Goal: Task Accomplishment & Management: Manage account settings

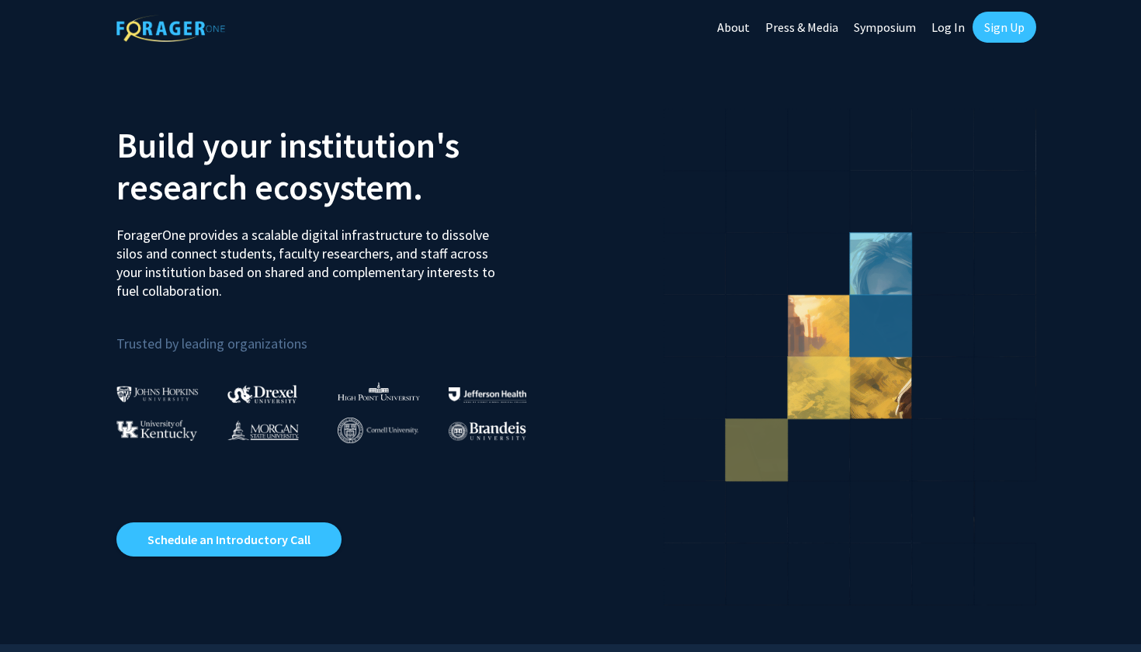
click at [996, 30] on link "Sign Up" at bounding box center [1005, 27] width 64 height 31
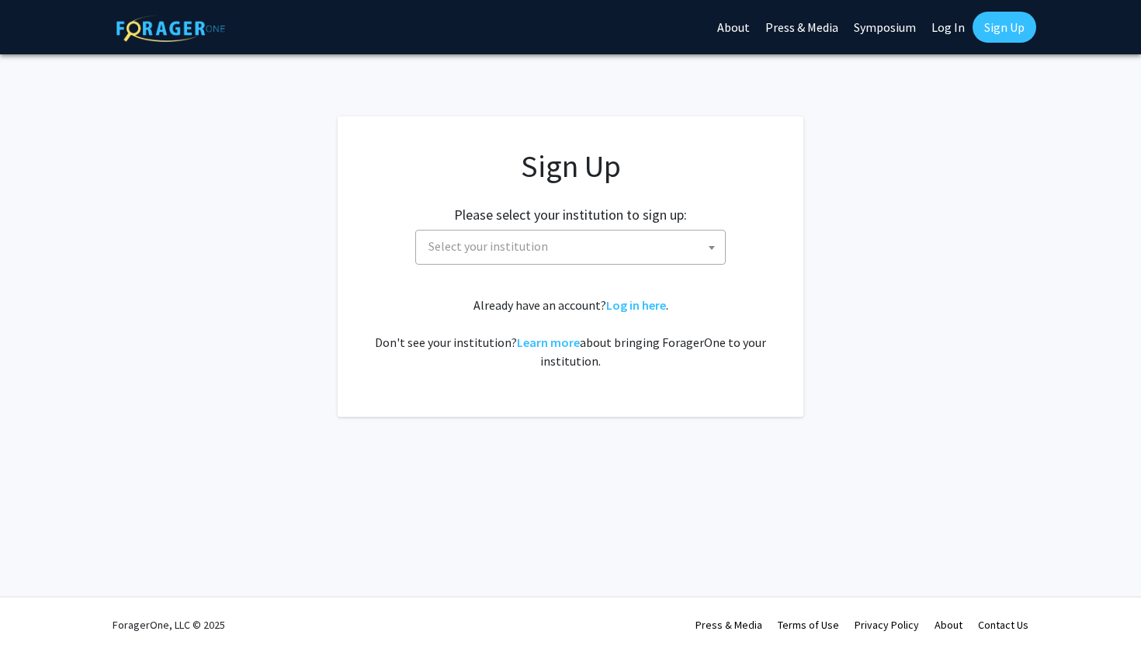
click at [605, 242] on span "Select your institution" at bounding box center [573, 247] width 303 height 32
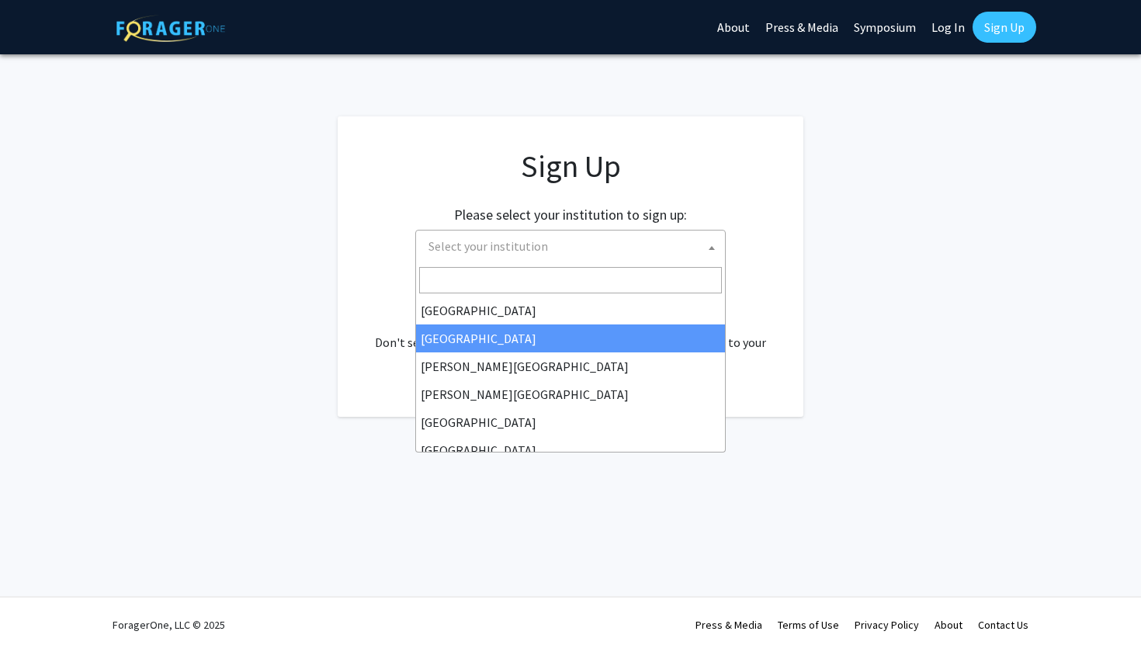
select select "10"
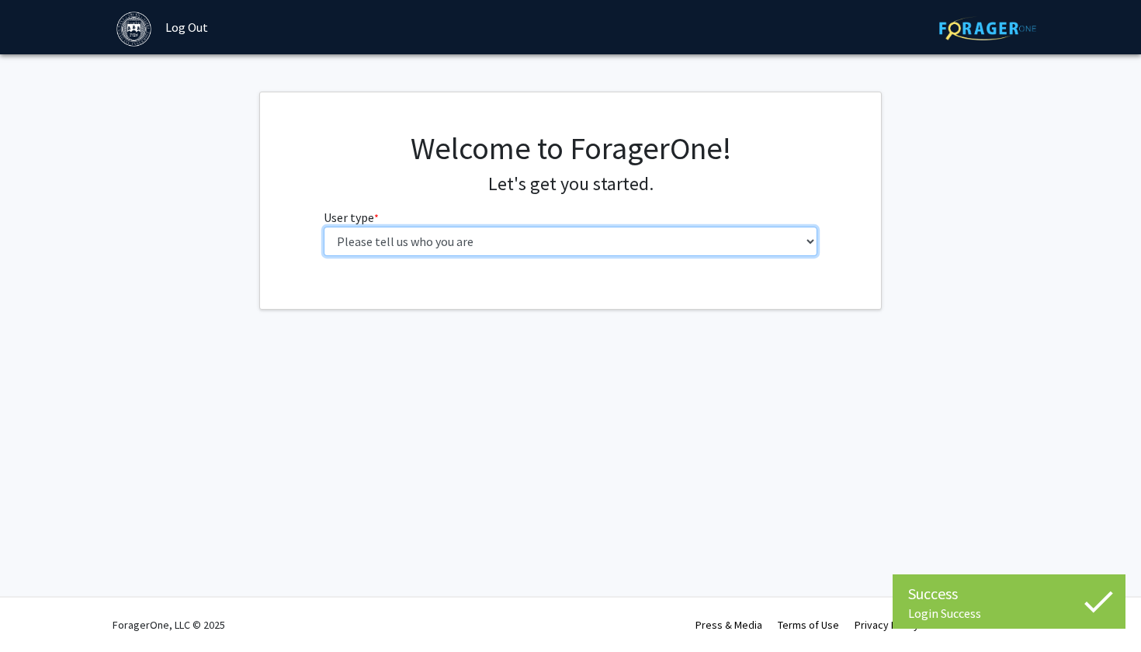
select select "1: undergrad"
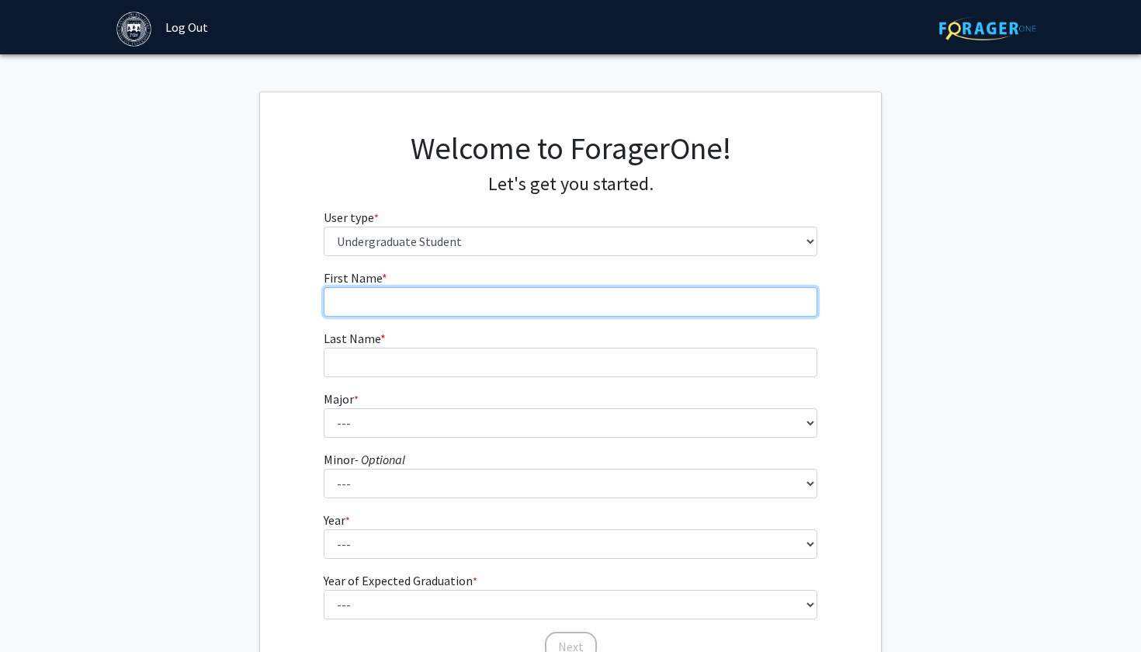
click at [625, 296] on input "First Name * required" at bounding box center [571, 301] width 494 height 29
type input "[PERSON_NAME]"
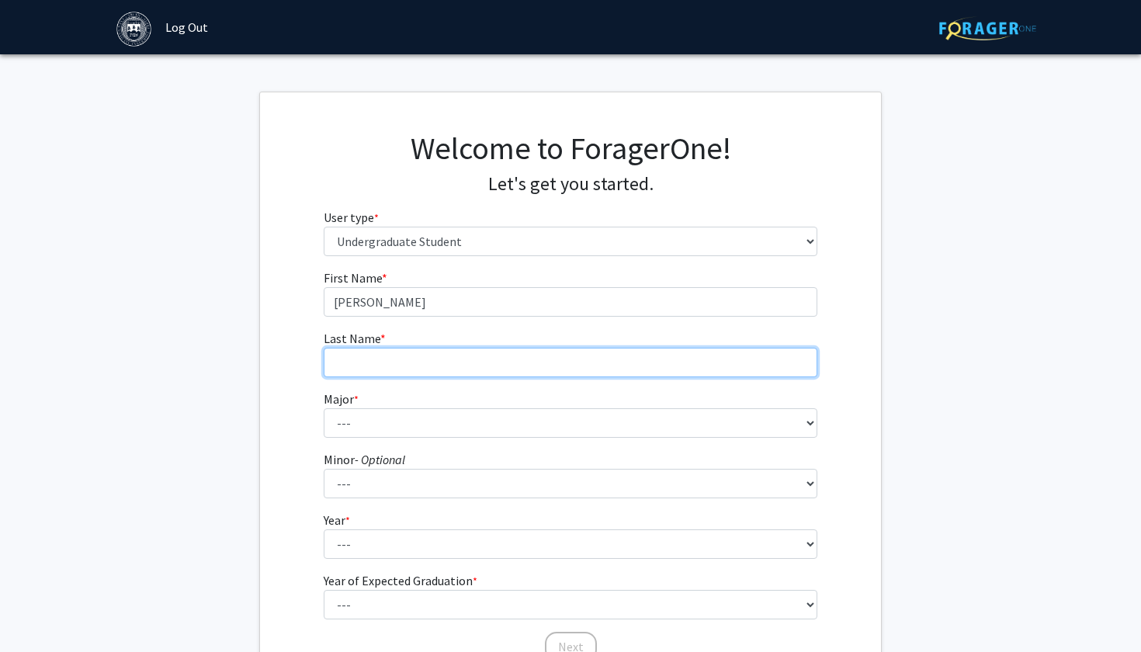
click at [536, 354] on input "Last Name * required" at bounding box center [571, 362] width 494 height 29
type input "Mundra"
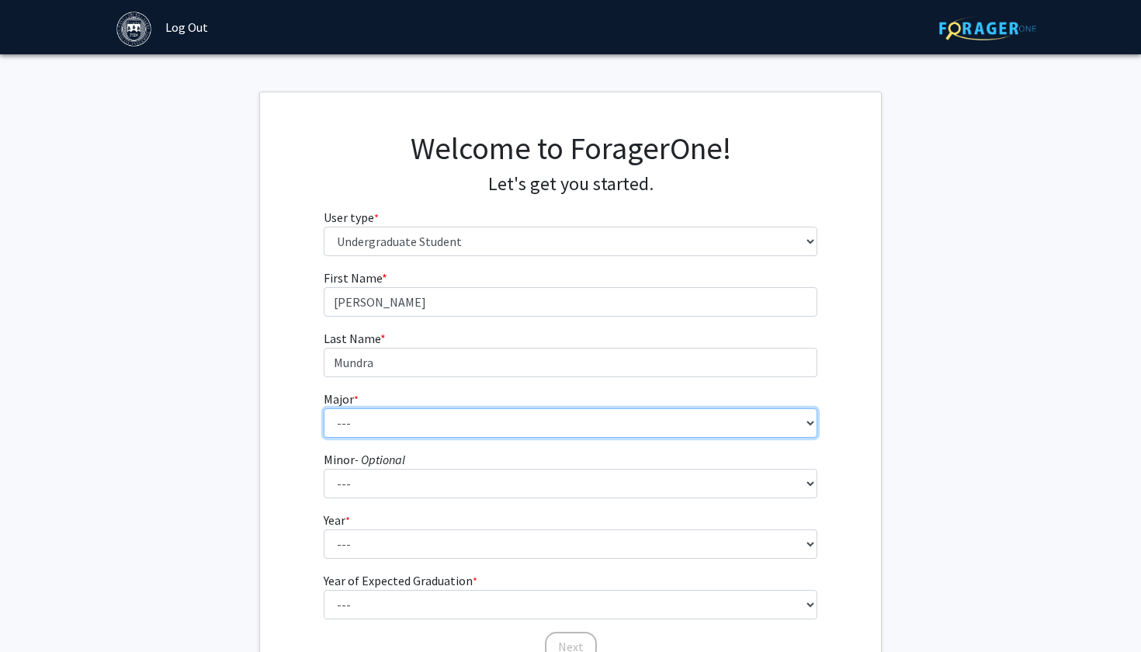
select select "39: 605"
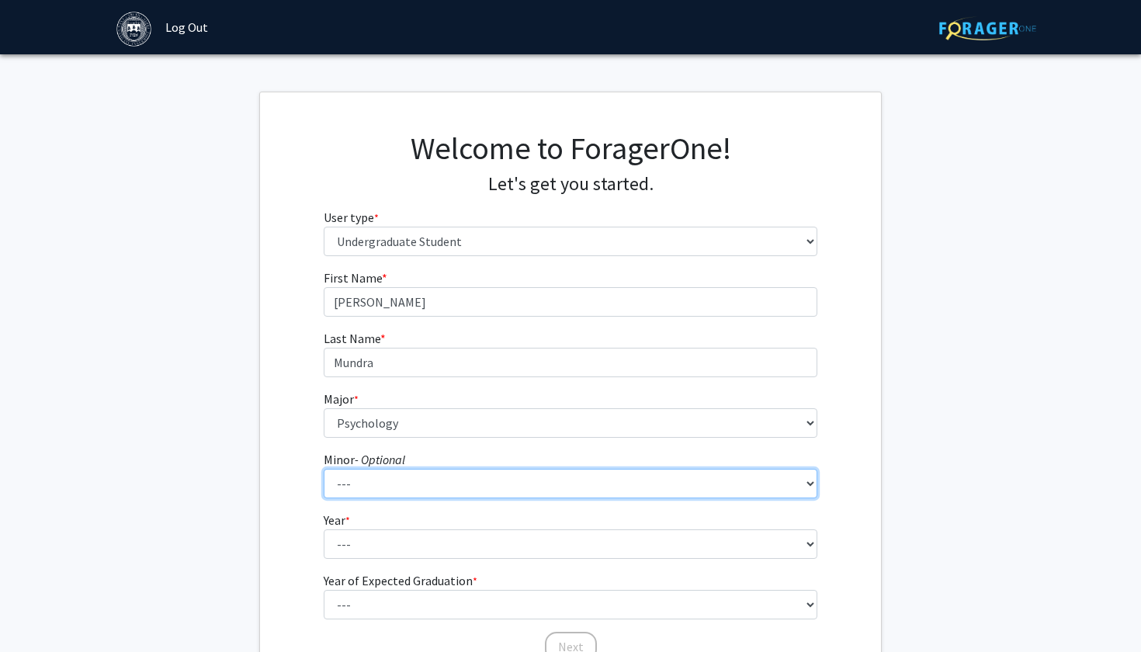
select select "31: 383"
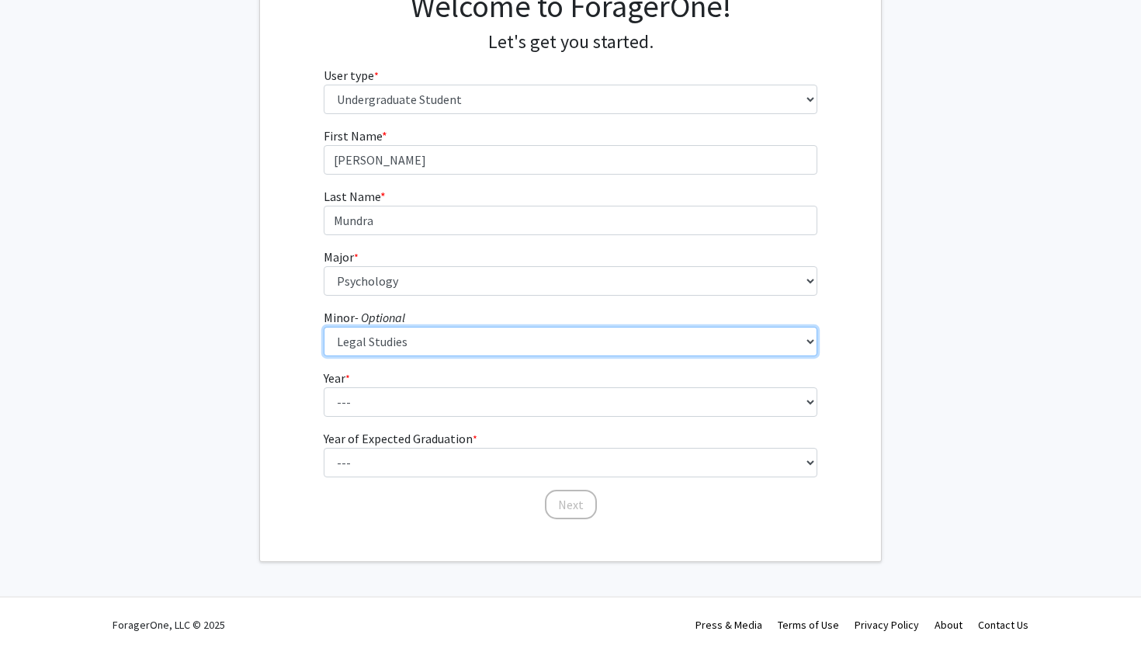
scroll to position [141, 0]
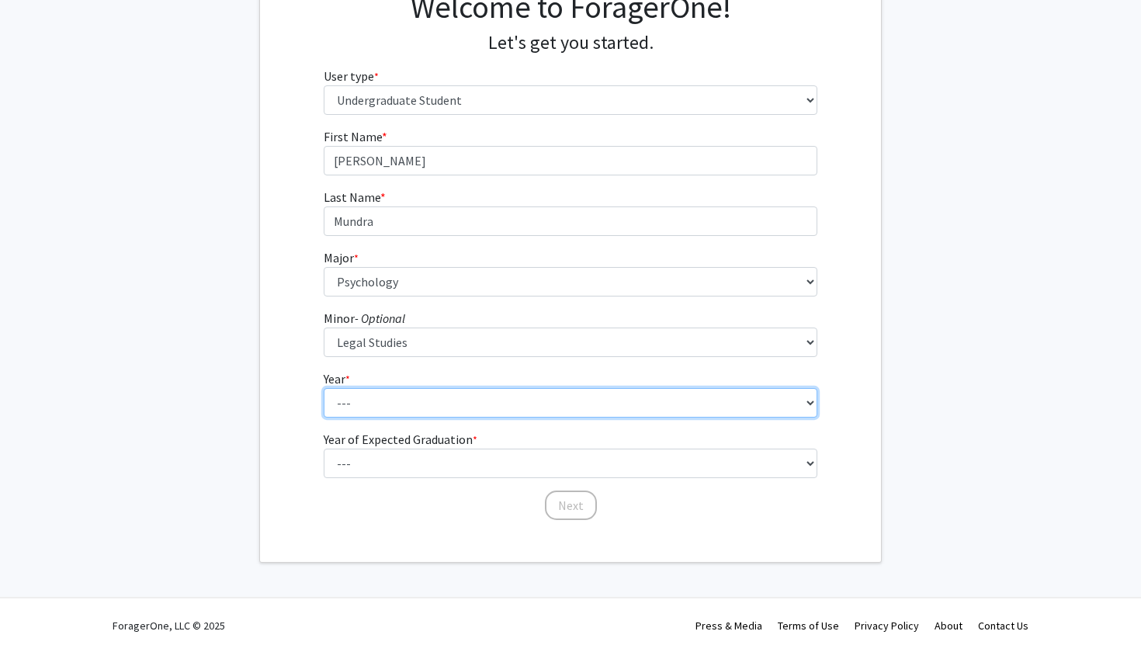
select select "2: sophomore"
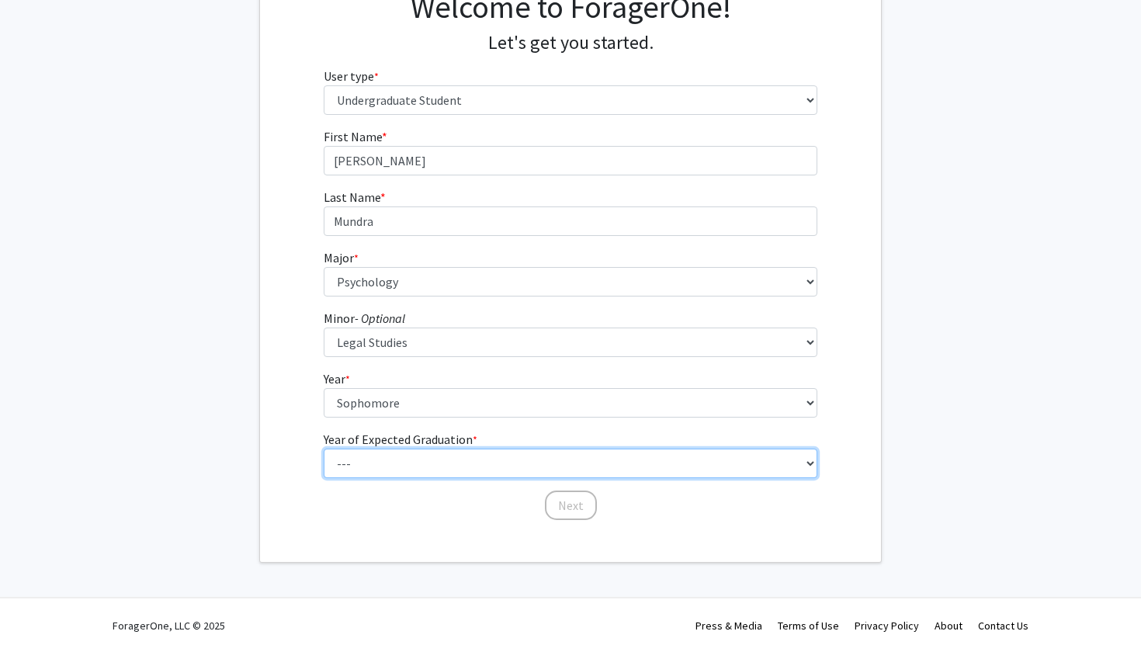
select select "4: 2028"
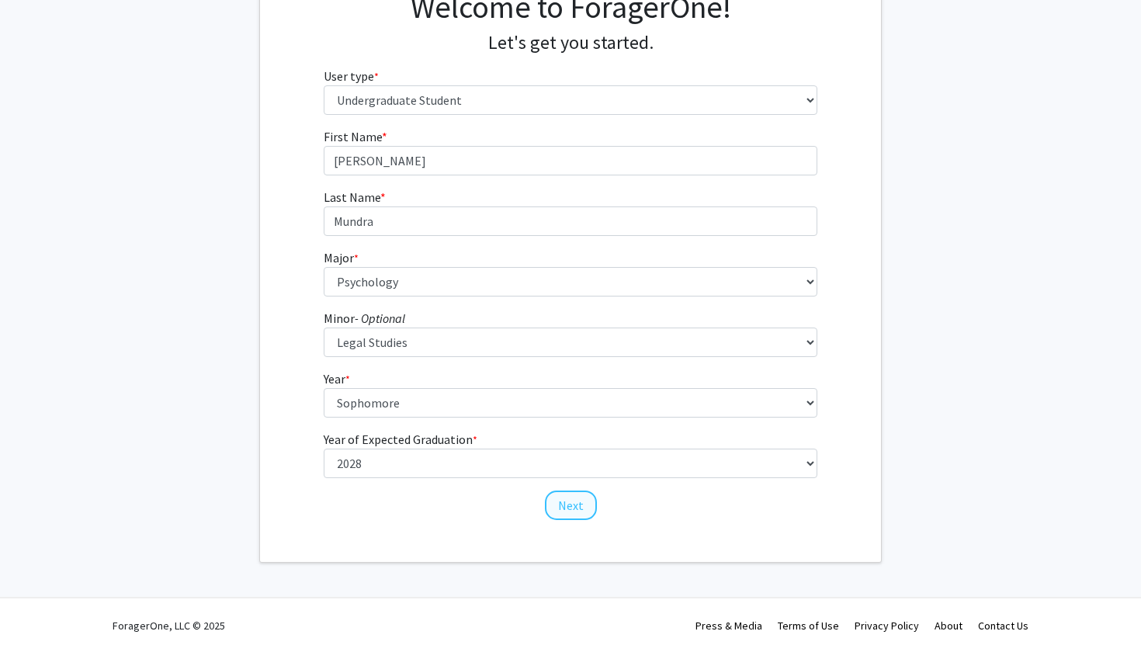
click at [559, 513] on button "Next" at bounding box center [571, 505] width 52 height 29
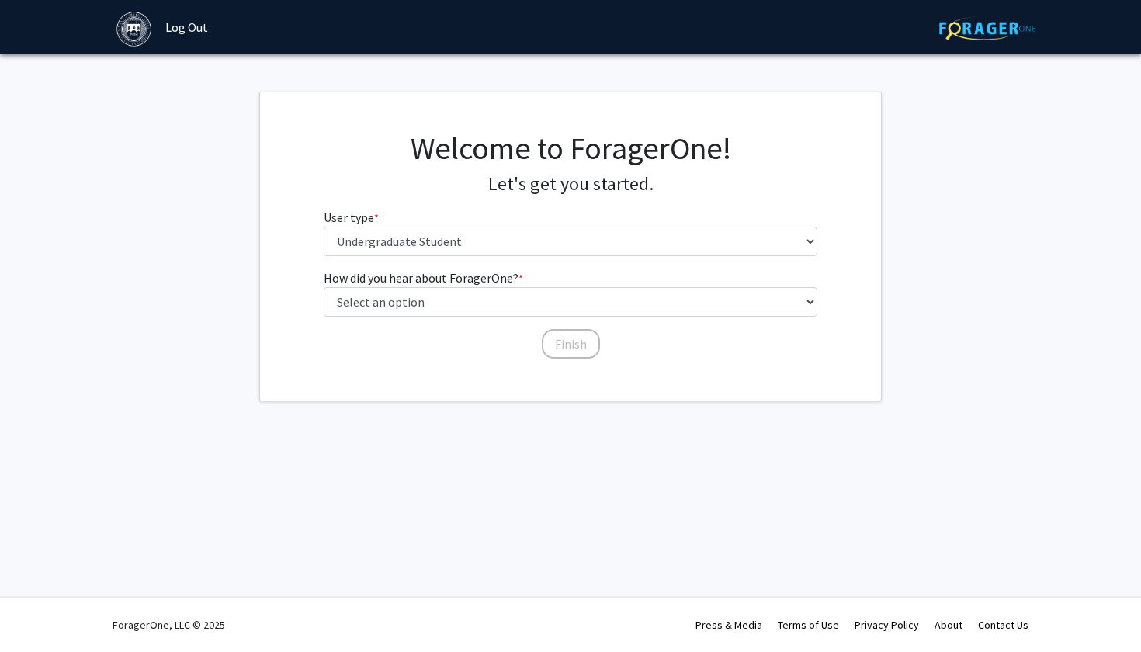
scroll to position [0, 0]
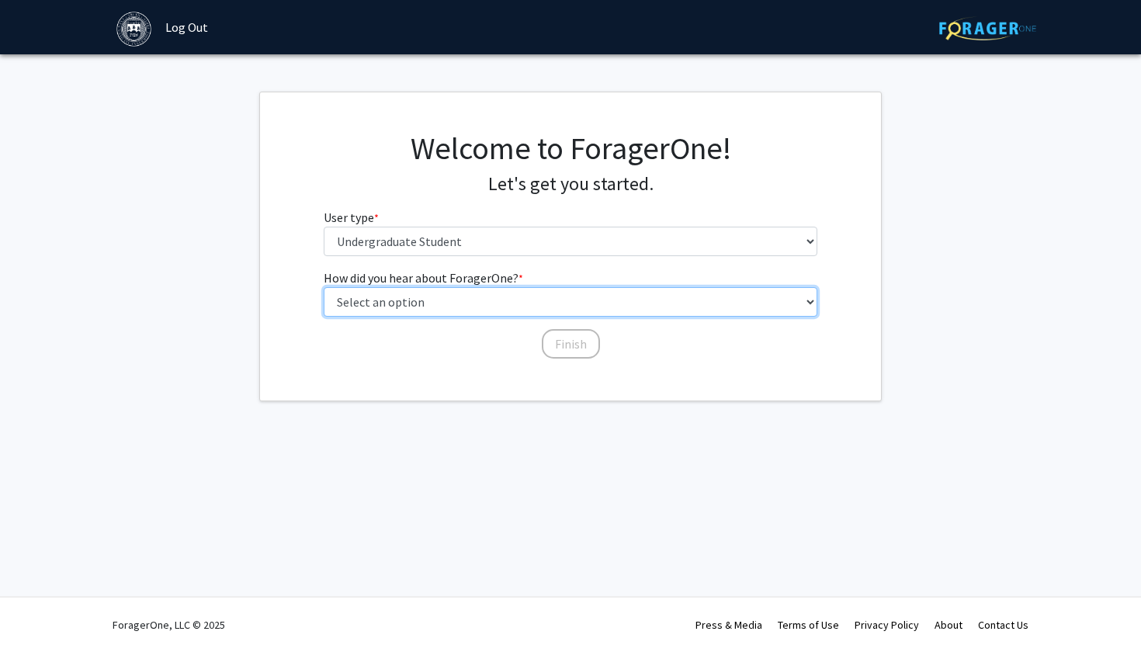
select select "3: university_website"
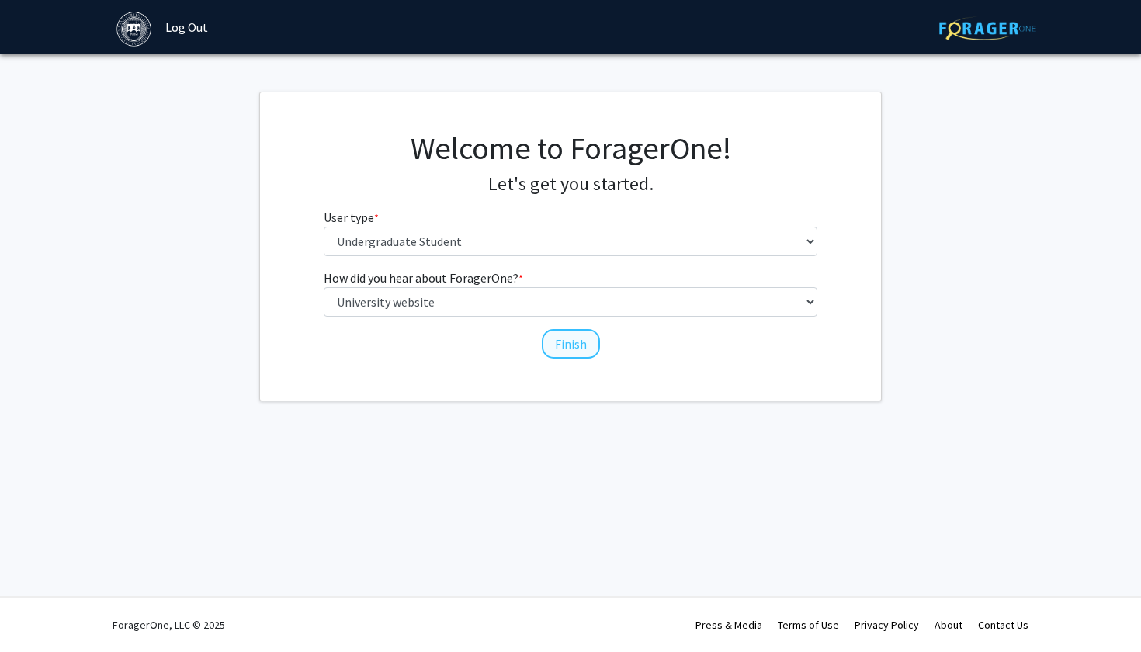
click at [564, 333] on button "Finish" at bounding box center [571, 343] width 58 height 29
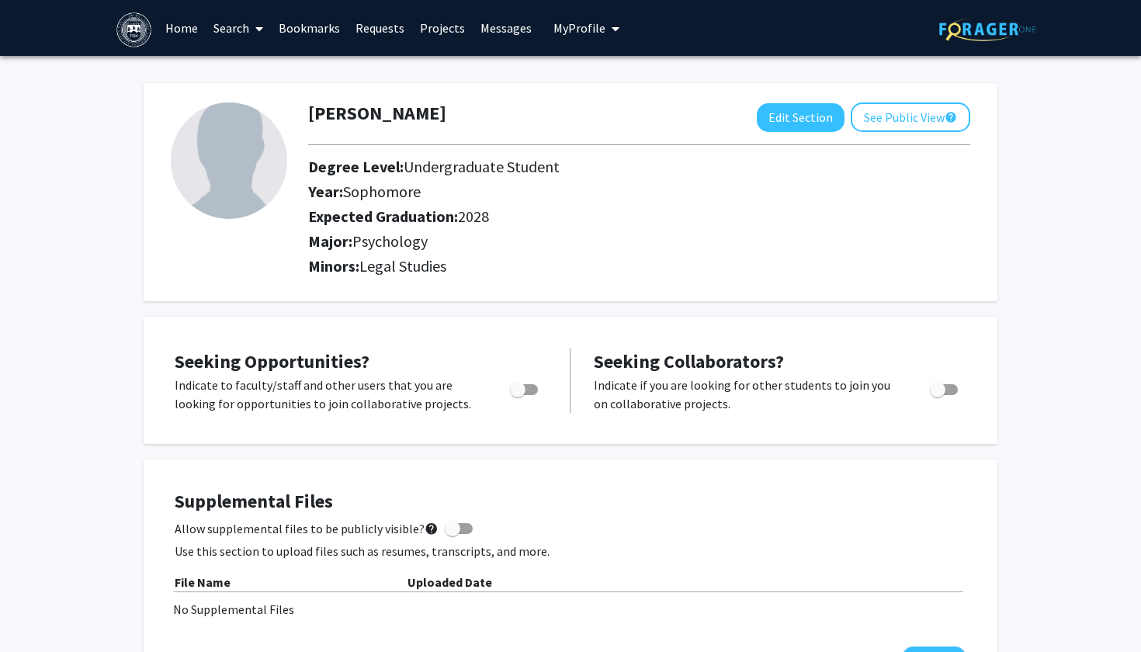
click at [243, 33] on link "Search" at bounding box center [238, 28] width 65 height 54
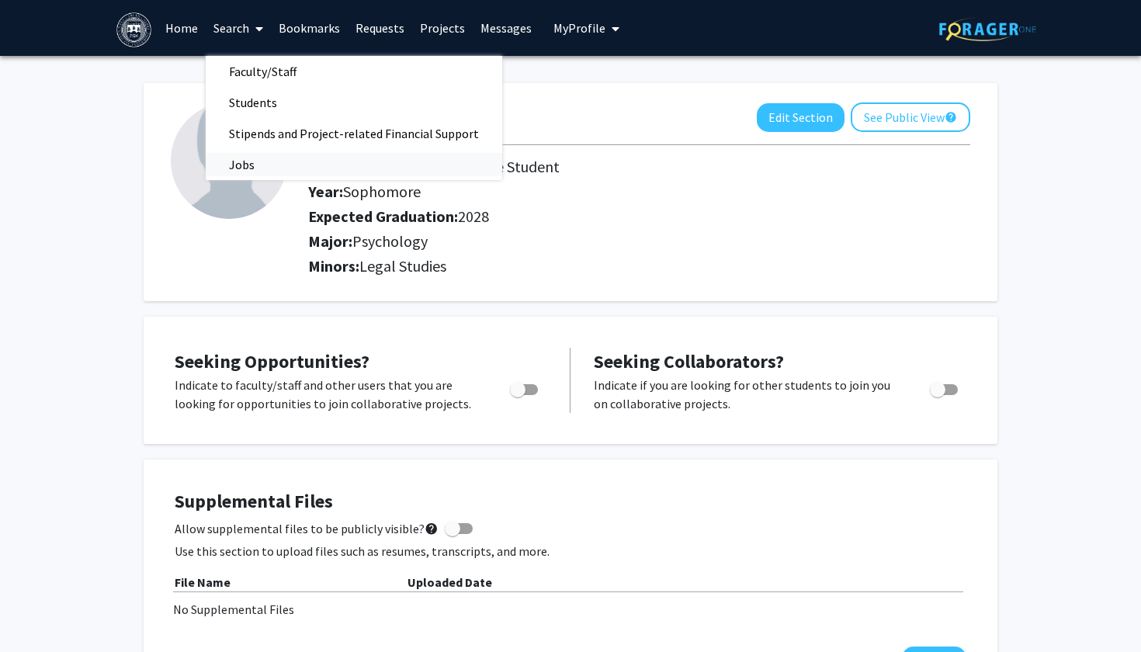
click at [253, 159] on span "Jobs" at bounding box center [242, 164] width 72 height 31
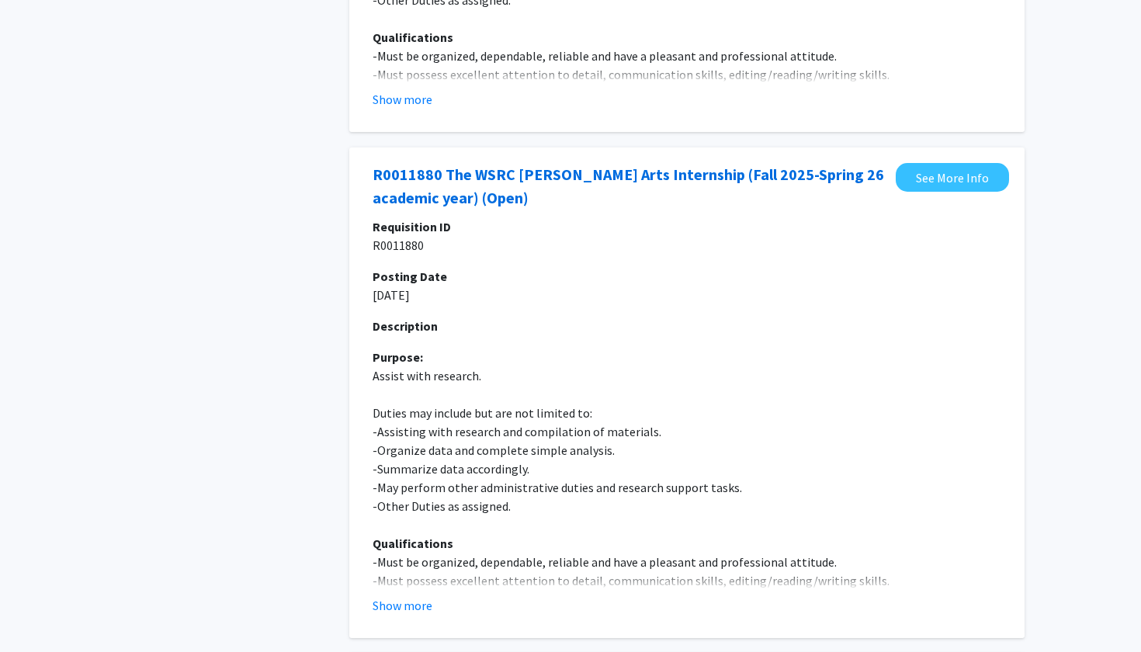
scroll to position [1539, 0]
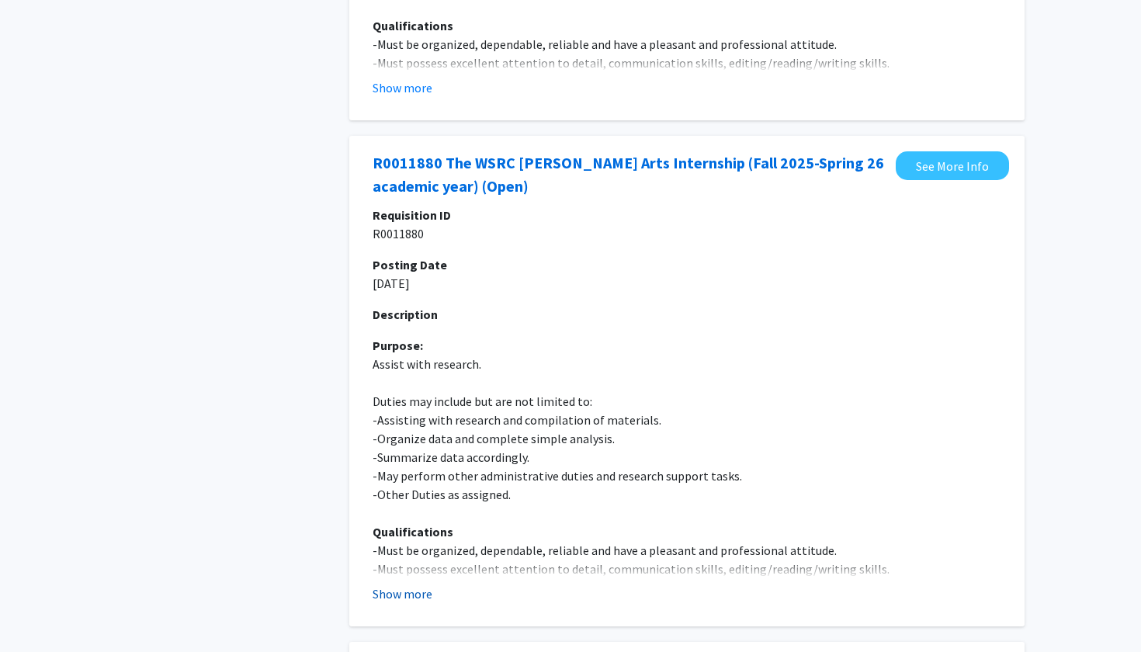
click at [411, 584] on button "Show more" at bounding box center [403, 593] width 60 height 19
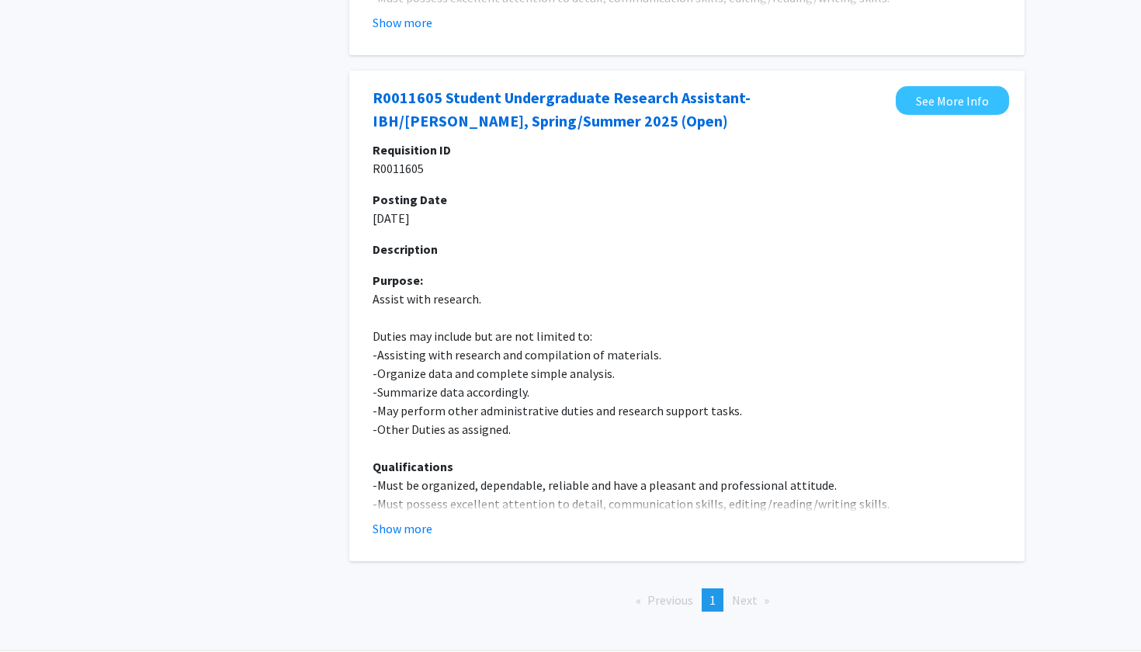
scroll to position [3015, 0]
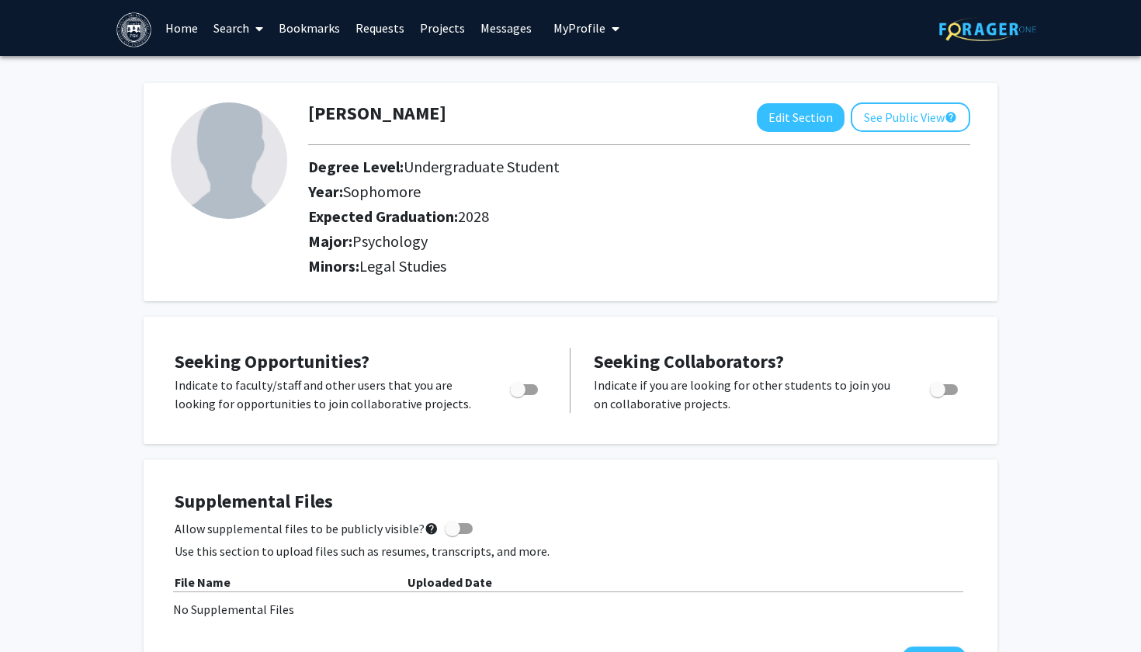
click at [438, 29] on link "Projects" at bounding box center [442, 28] width 61 height 54
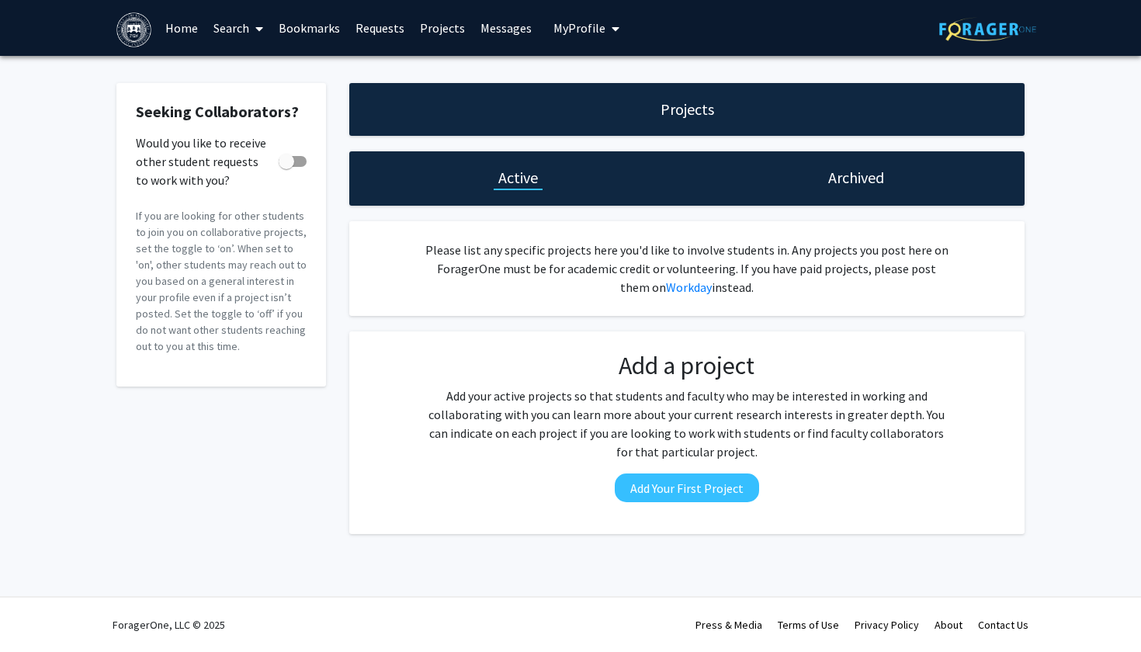
click at [236, 27] on link "Search" at bounding box center [238, 28] width 65 height 54
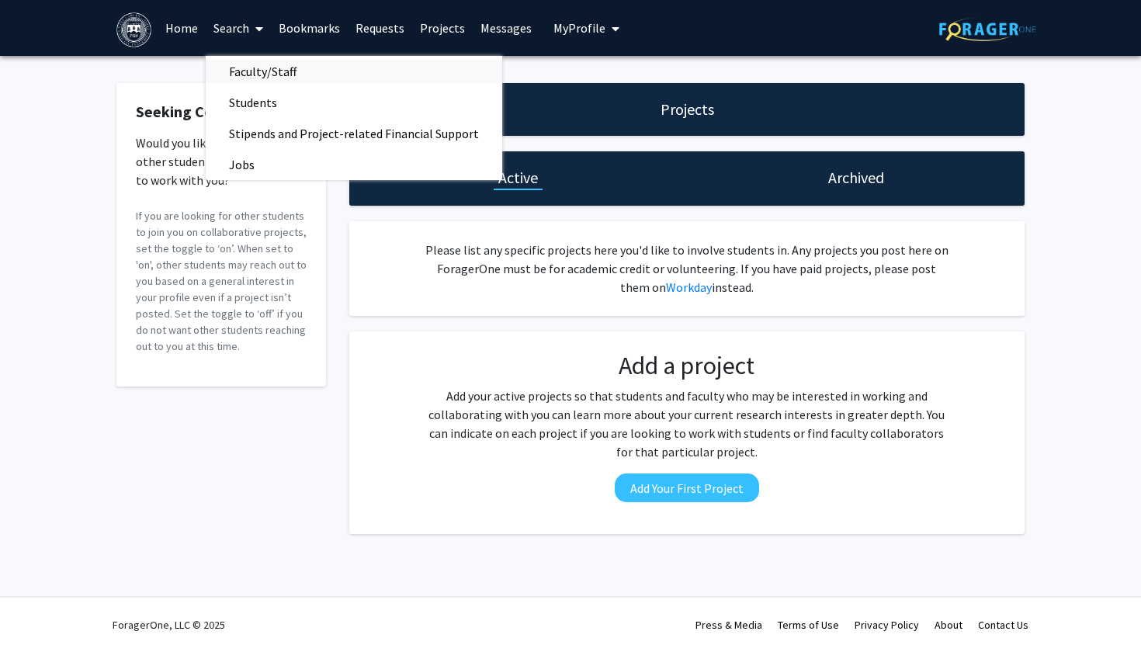
click at [262, 78] on span "Faculty/Staff" at bounding box center [263, 71] width 114 height 31
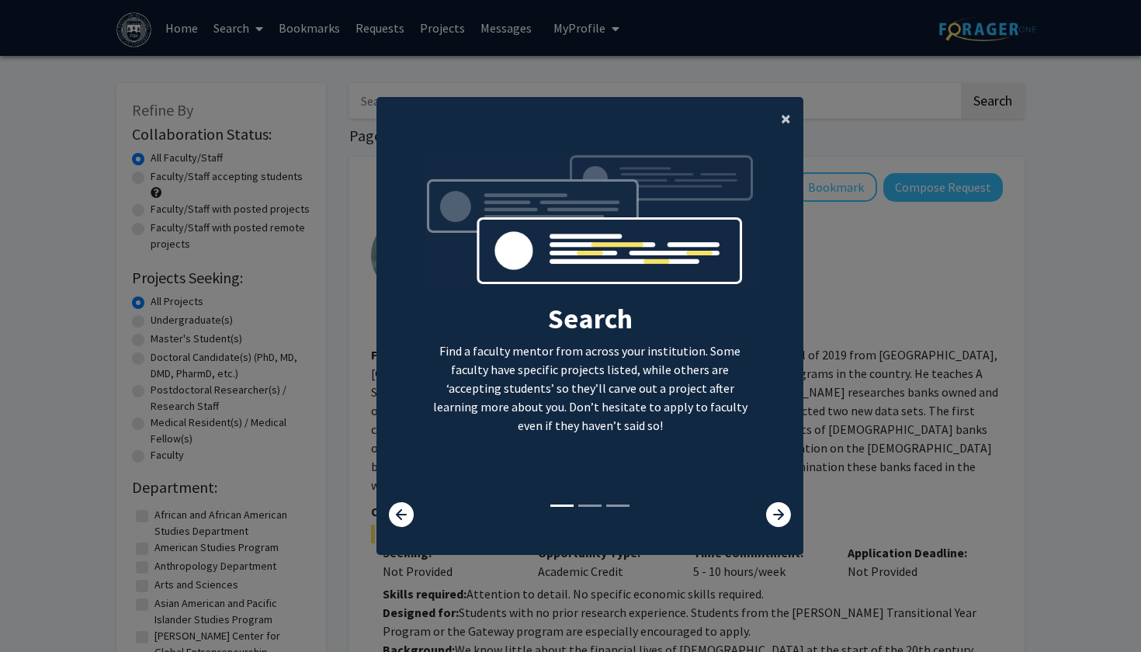
click at [777, 113] on button "×" at bounding box center [785, 118] width 35 height 43
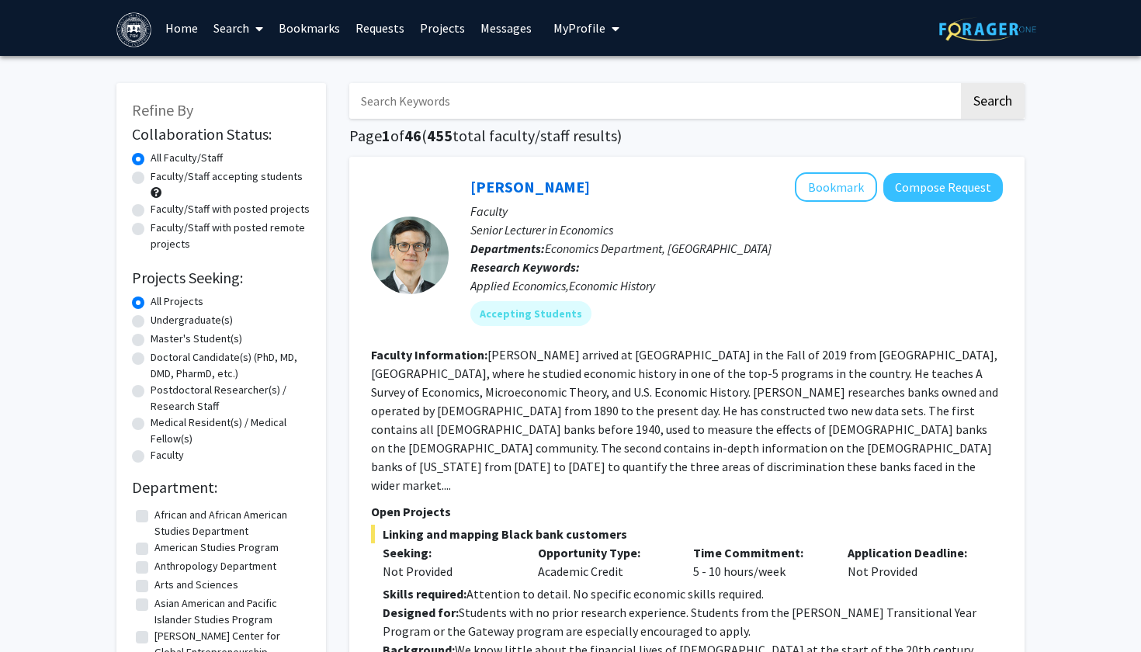
click at [241, 33] on link "Search" at bounding box center [238, 28] width 65 height 54
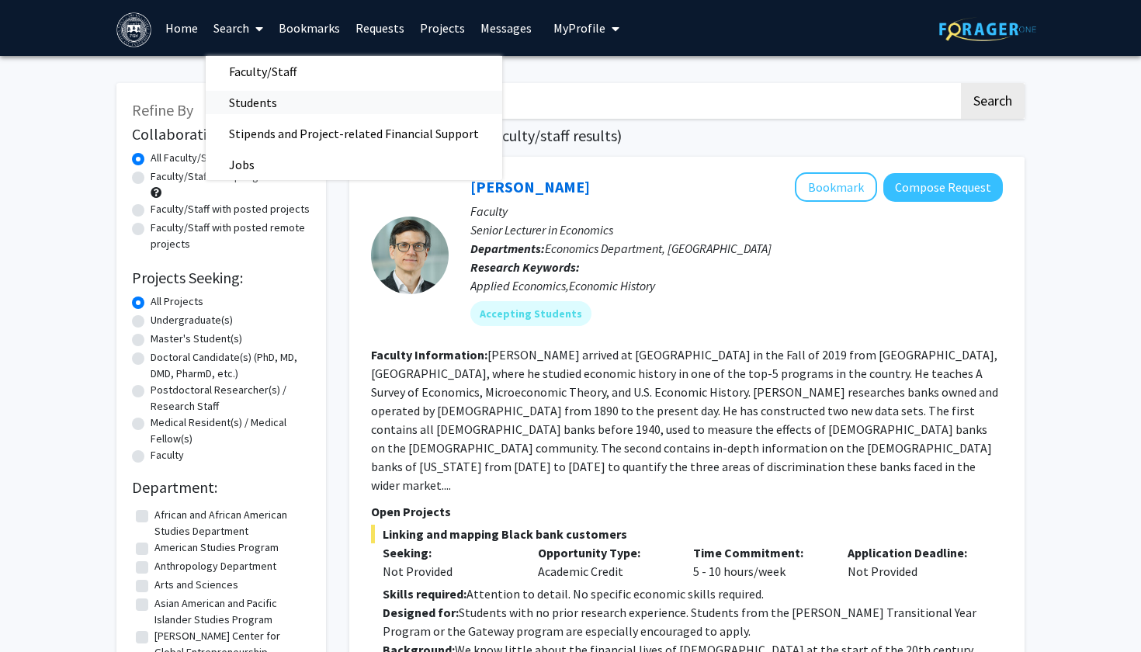
click at [261, 112] on span "Students" at bounding box center [253, 102] width 95 height 31
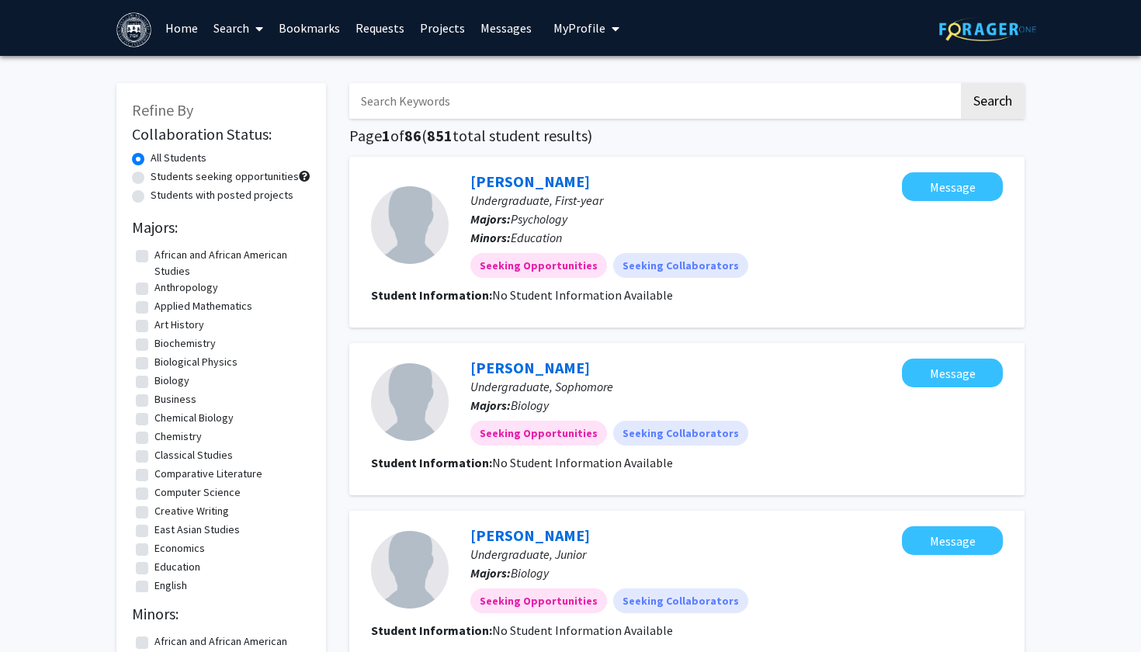
click at [151, 202] on label "Students with posted projects" at bounding box center [222, 195] width 143 height 16
click at [151, 197] on input "Students with posted projects" at bounding box center [156, 192] width 10 height 10
radio input "true"
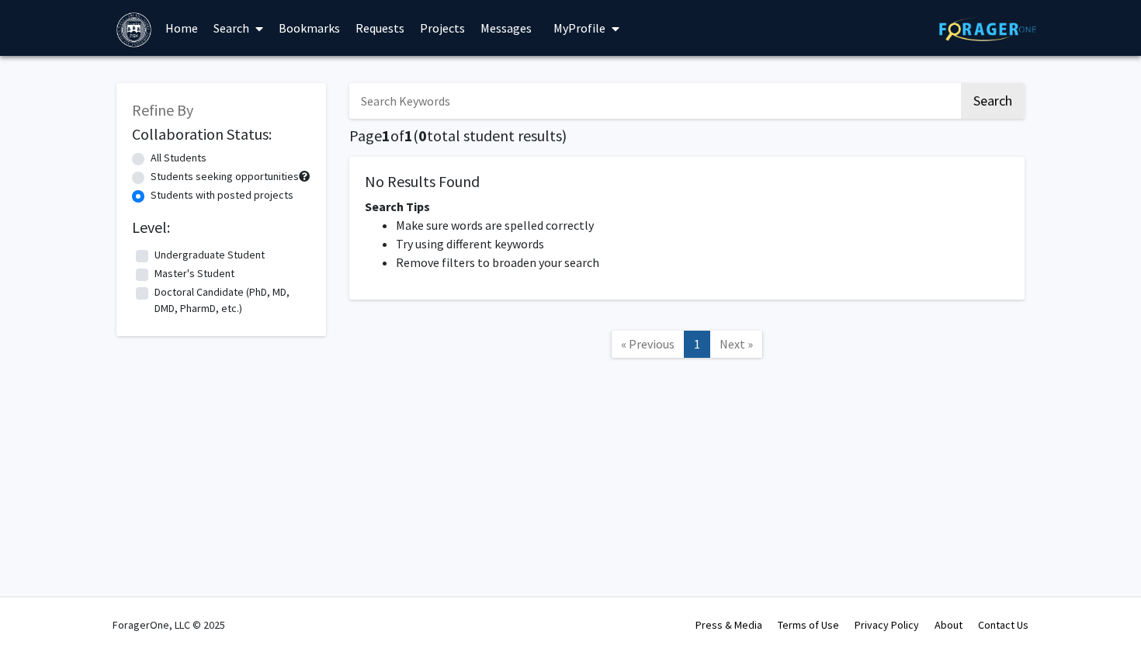
click at [151, 161] on label "All Students" at bounding box center [179, 158] width 56 height 16
click at [151, 160] on input "All Students" at bounding box center [156, 155] width 10 height 10
radio input "true"
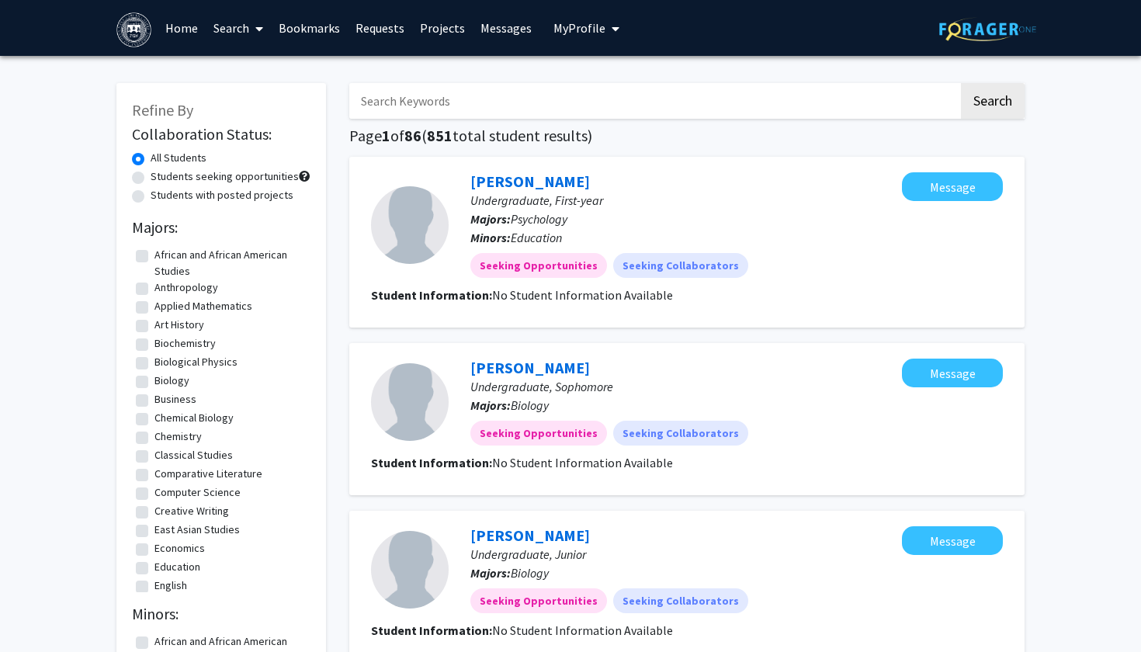
click at [242, 36] on link "Search" at bounding box center [238, 28] width 65 height 54
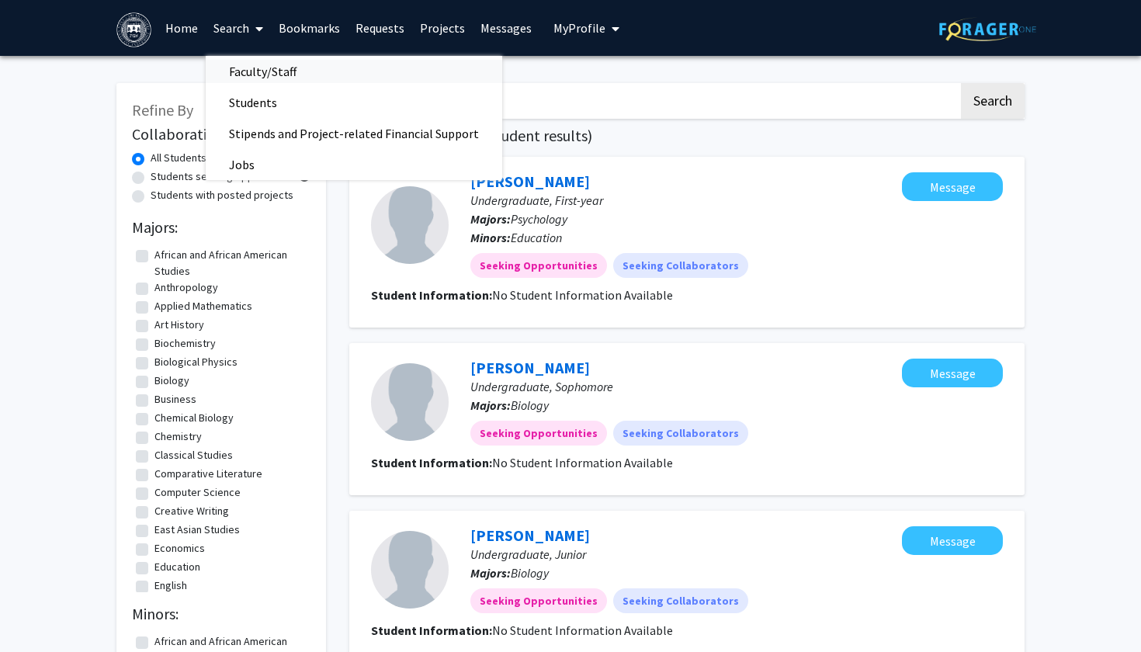
click at [244, 70] on span "Faculty/Staff" at bounding box center [263, 71] width 114 height 31
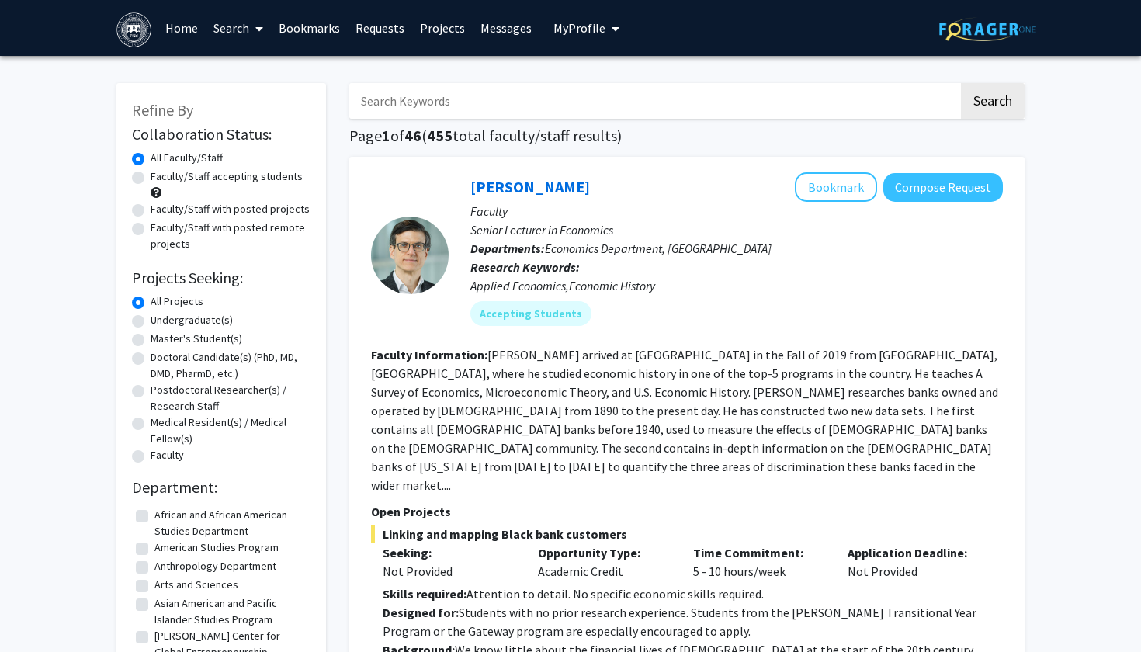
click at [151, 179] on label "Faculty/Staff accepting students" at bounding box center [227, 176] width 152 height 16
click at [151, 179] on input "Faculty/Staff accepting students" at bounding box center [156, 173] width 10 height 10
radio input "true"
click at [151, 322] on label "Undergraduate(s)" at bounding box center [192, 320] width 82 height 16
click at [151, 322] on input "Undergraduate(s)" at bounding box center [156, 317] width 10 height 10
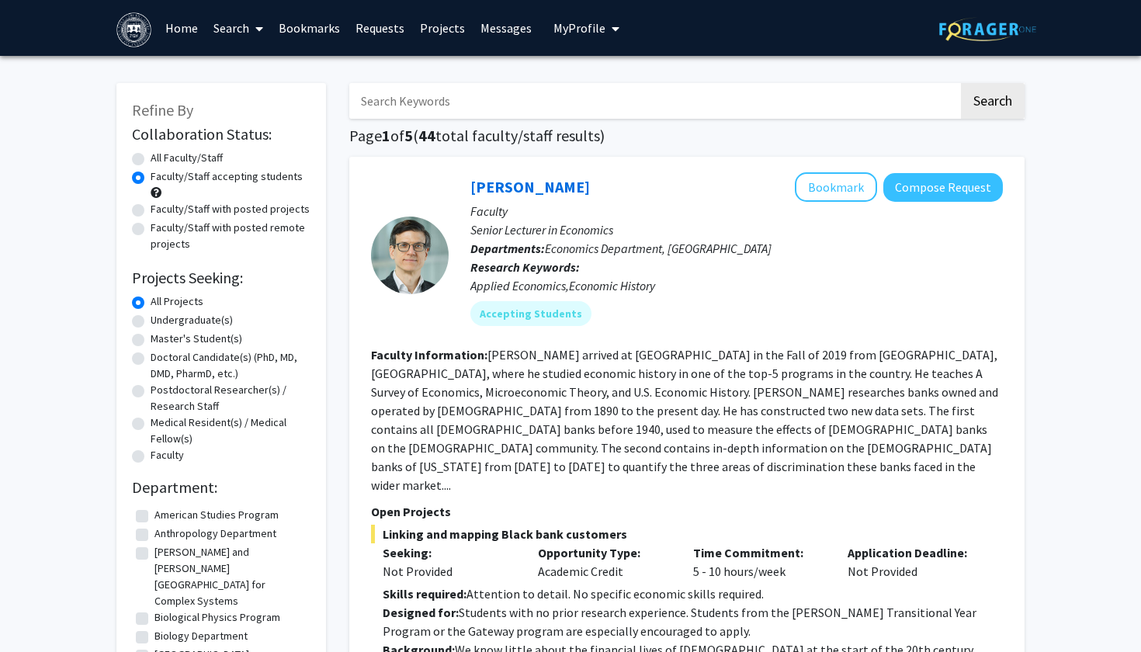
radio input "true"
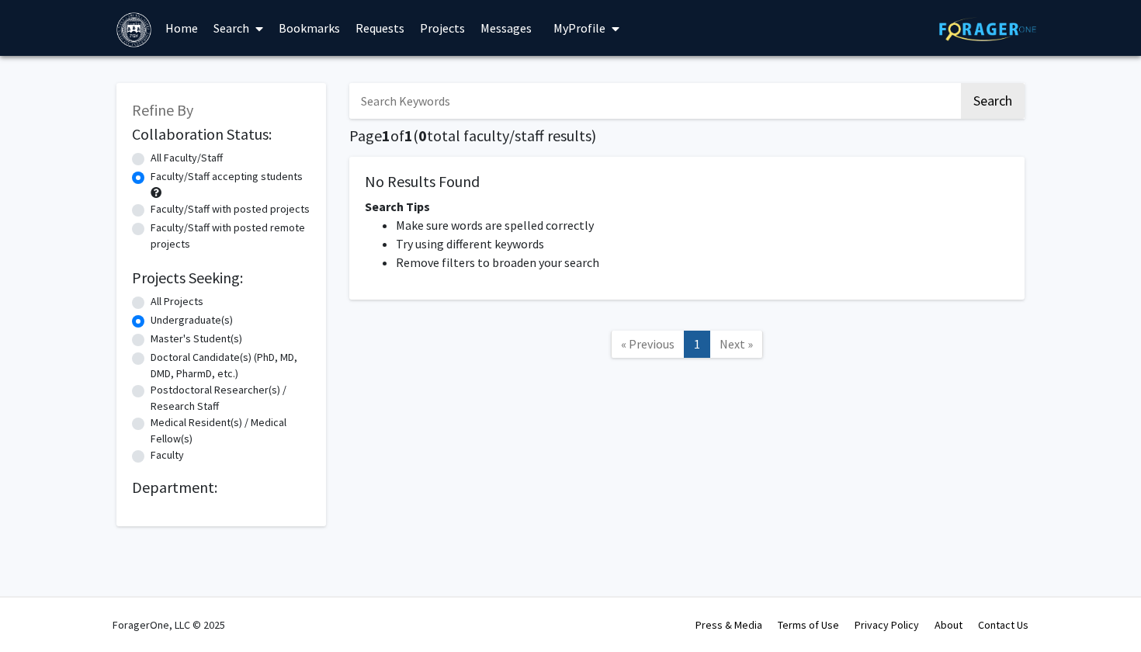
click at [151, 310] on label "All Projects" at bounding box center [177, 301] width 53 height 16
click at [151, 303] on input "All Projects" at bounding box center [156, 298] width 10 height 10
radio input "true"
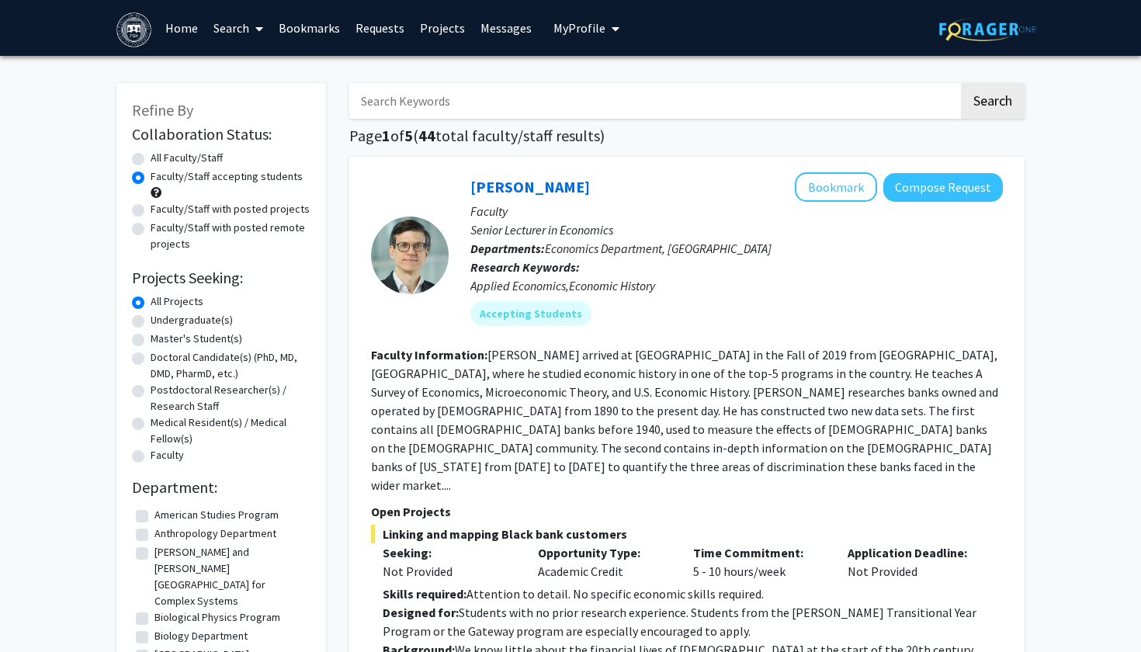
click at [151, 217] on label "Faculty/Staff with posted projects" at bounding box center [230, 209] width 159 height 16
click at [151, 211] on input "Faculty/Staff with posted projects" at bounding box center [156, 206] width 10 height 10
radio input "true"
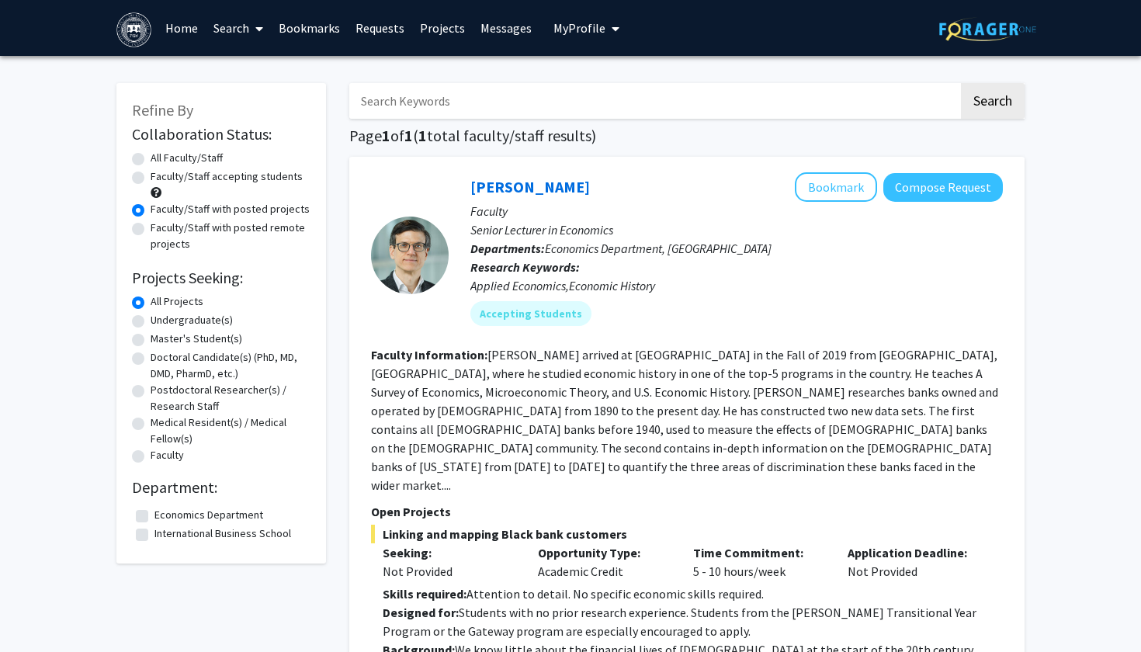
click at [151, 179] on label "Faculty/Staff accepting students" at bounding box center [227, 176] width 152 height 16
click at [151, 179] on input "Faculty/Staff accepting students" at bounding box center [156, 173] width 10 height 10
radio input "true"
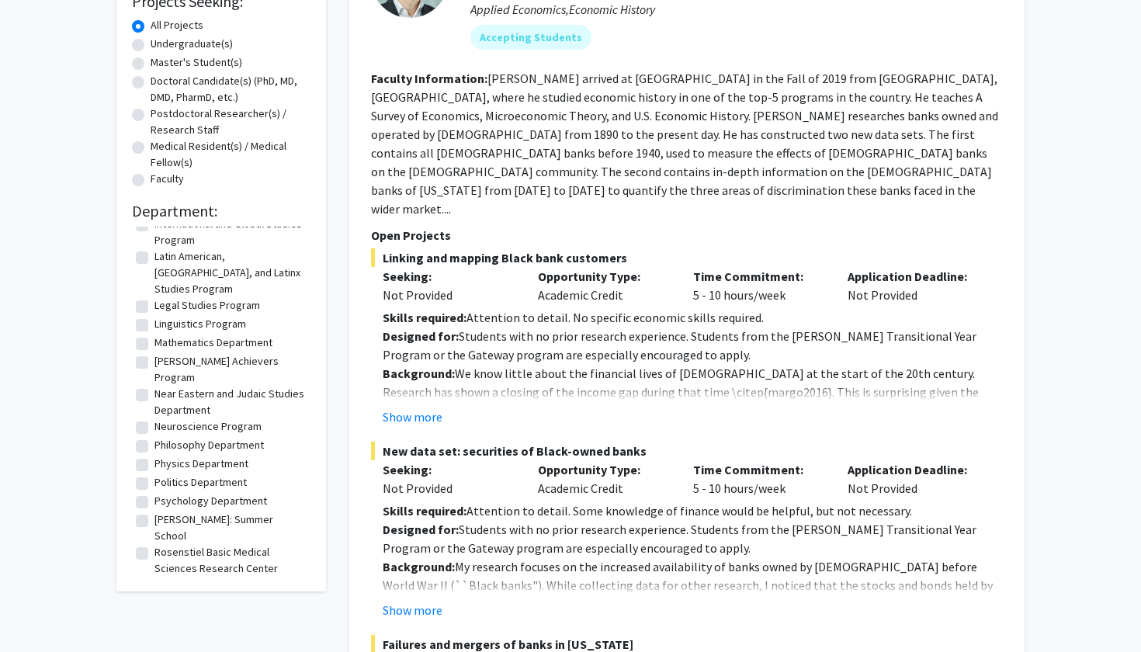
scroll to position [670, 0]
click at [154, 439] on label "Philosophy Department" at bounding box center [208, 447] width 109 height 16
click at [154, 439] on input "Philosophy Department" at bounding box center [159, 444] width 10 height 10
checkbox input "true"
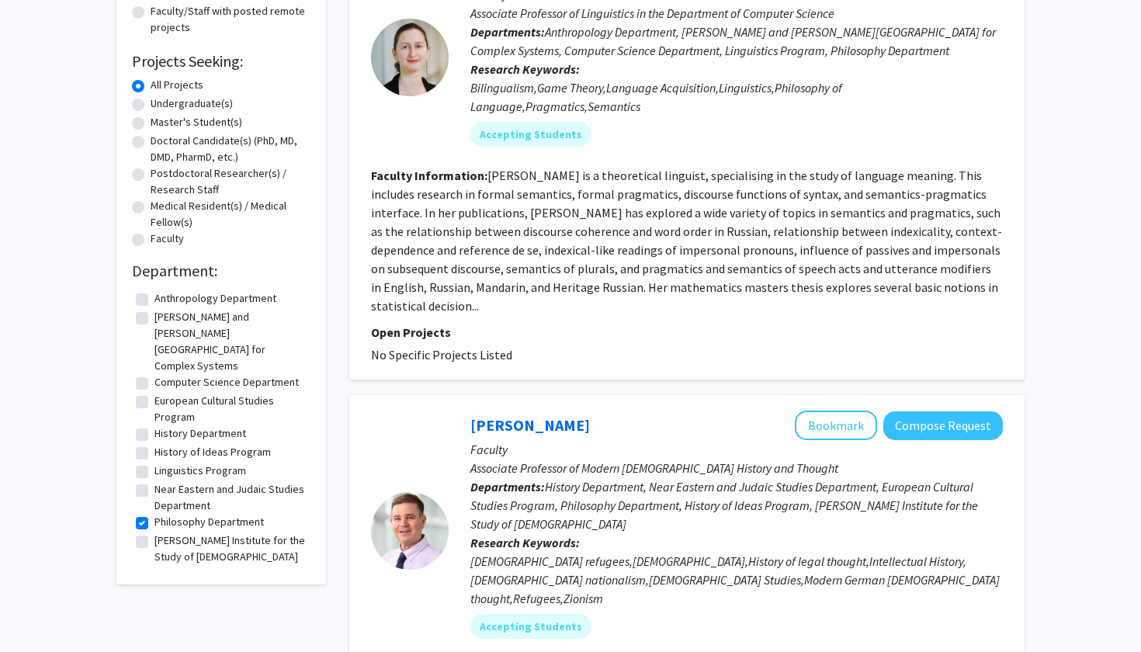
scroll to position [232, 0]
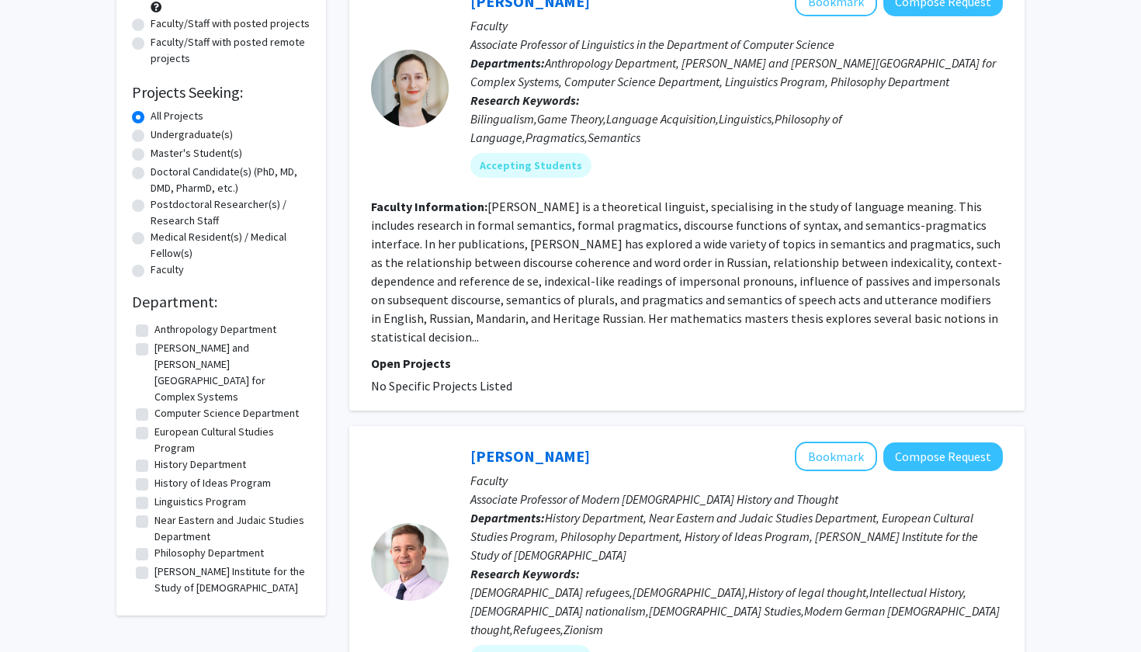
checkbox input "false"
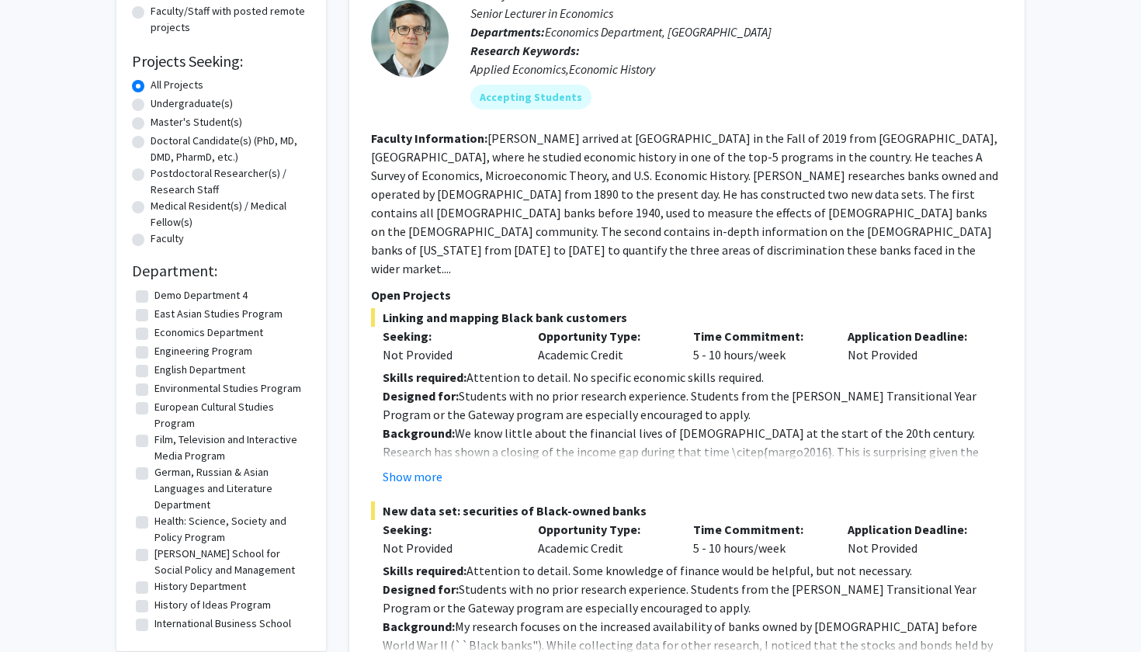
scroll to position [302, 0]
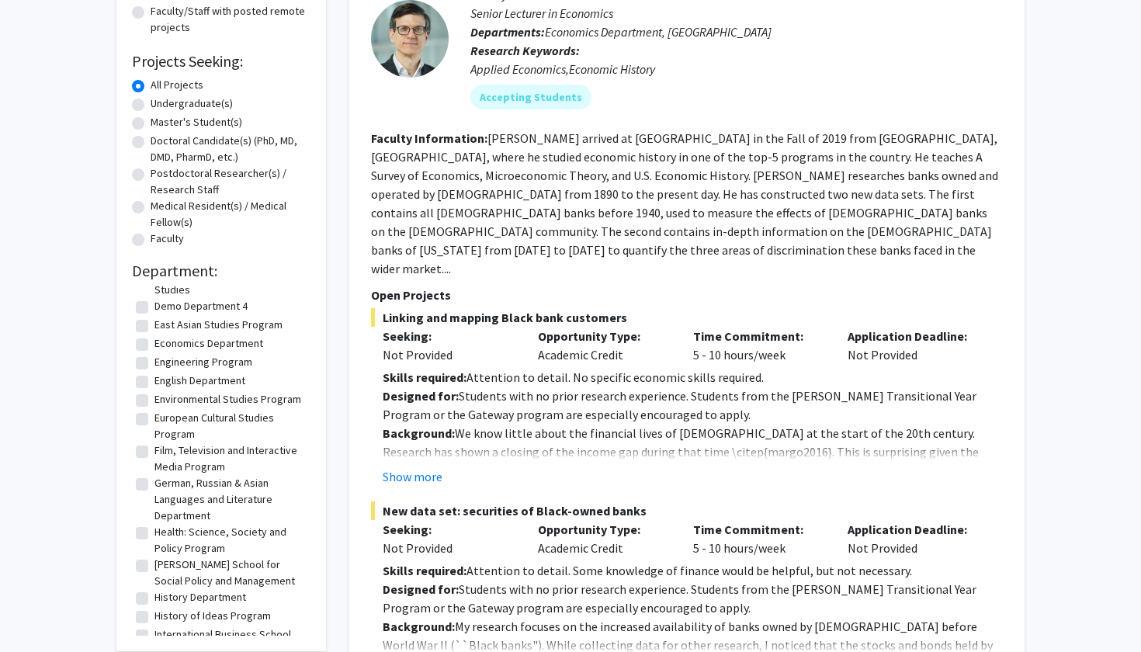
click at [154, 373] on label "English Department" at bounding box center [199, 381] width 91 height 16
click at [154, 373] on input "English Department" at bounding box center [159, 378] width 10 height 10
checkbox input "true"
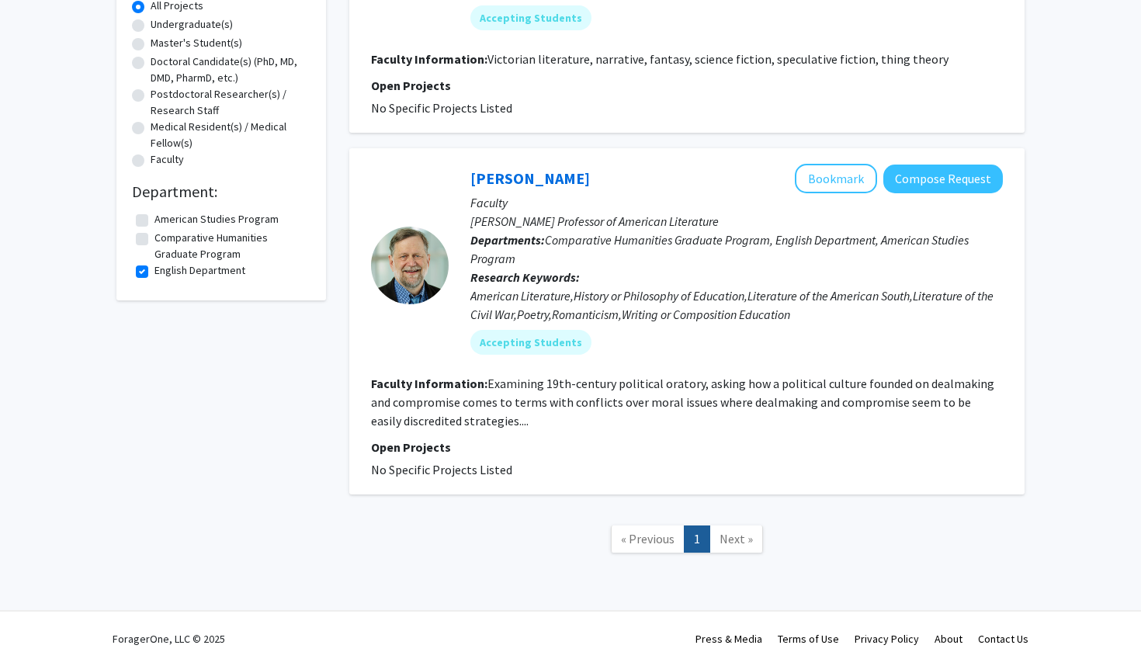
scroll to position [310, 0]
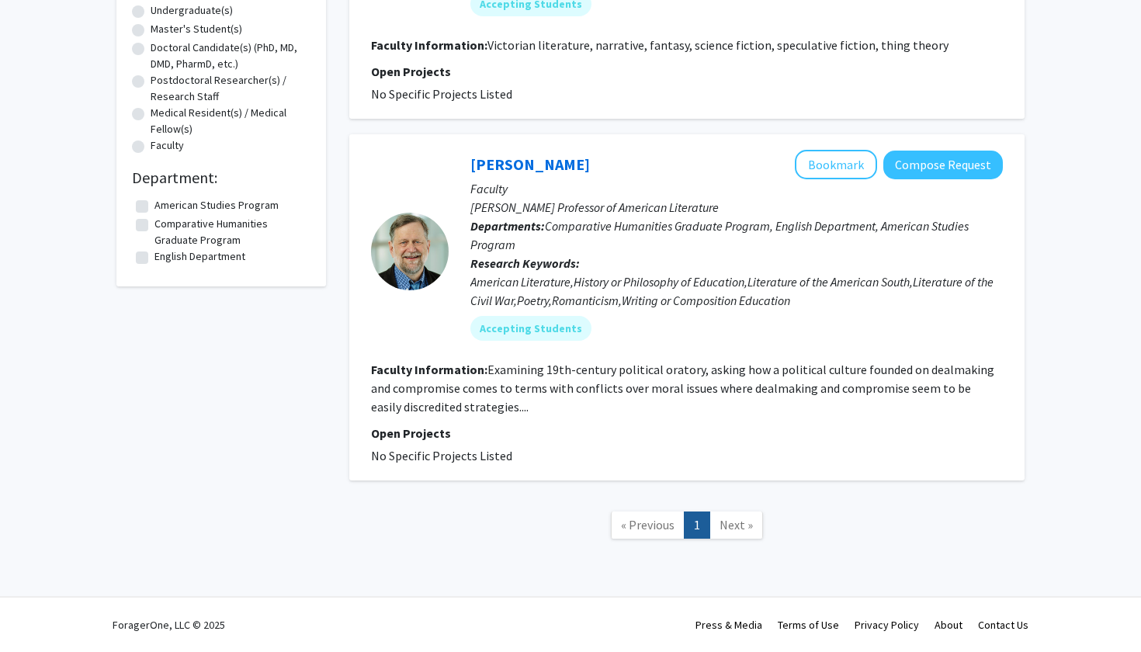
checkbox input "false"
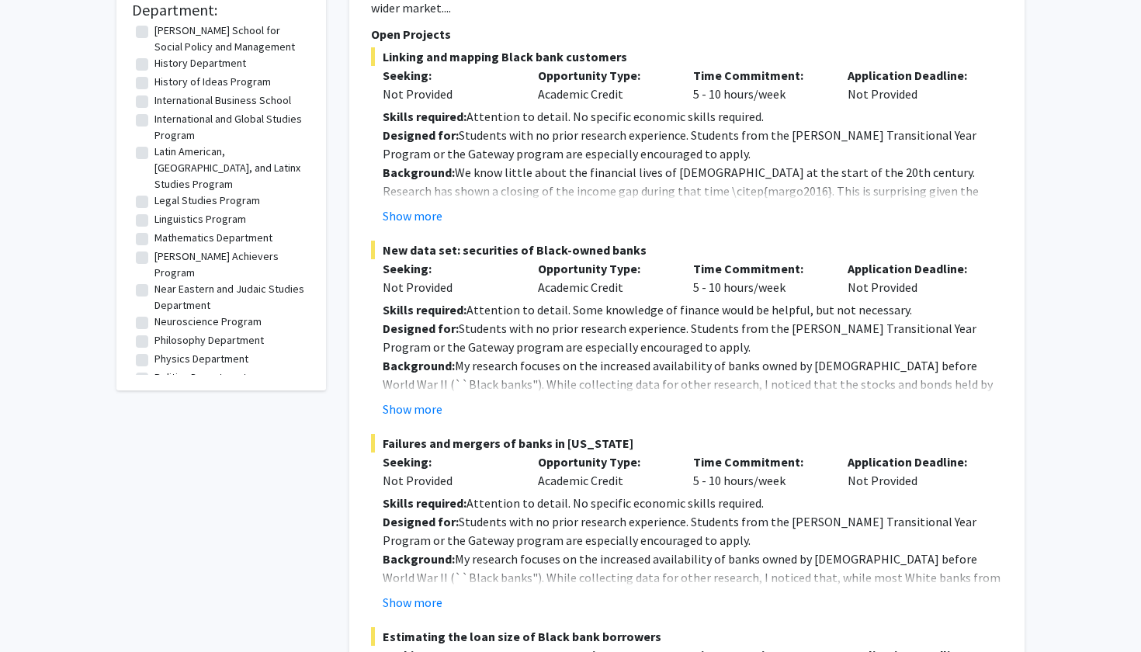
scroll to position [647, 0]
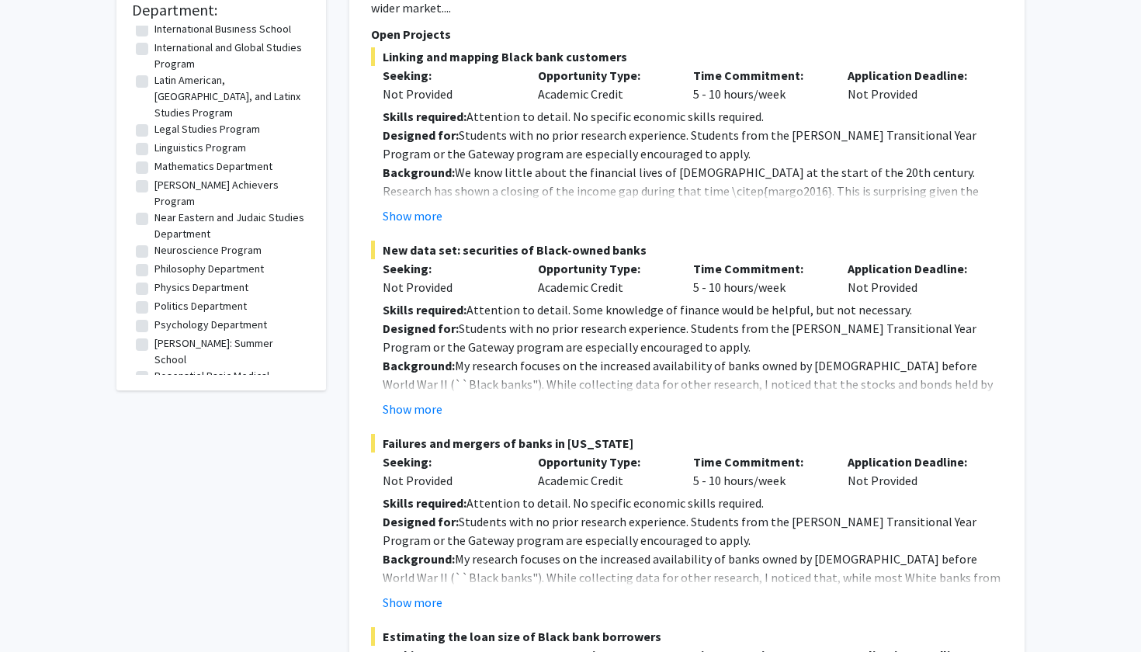
click at [154, 317] on label "Psychology Department" at bounding box center [210, 325] width 113 height 16
click at [154, 317] on input "Psychology Department" at bounding box center [159, 322] width 10 height 10
checkbox input "true"
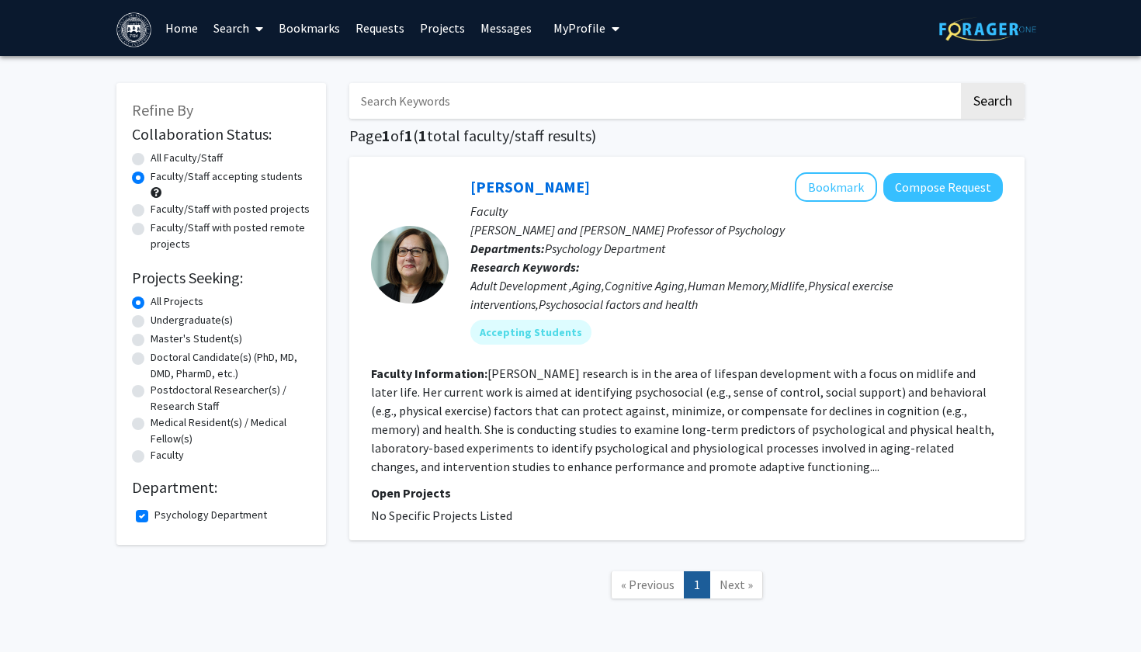
click at [388, 32] on link "Requests" at bounding box center [380, 28] width 64 height 54
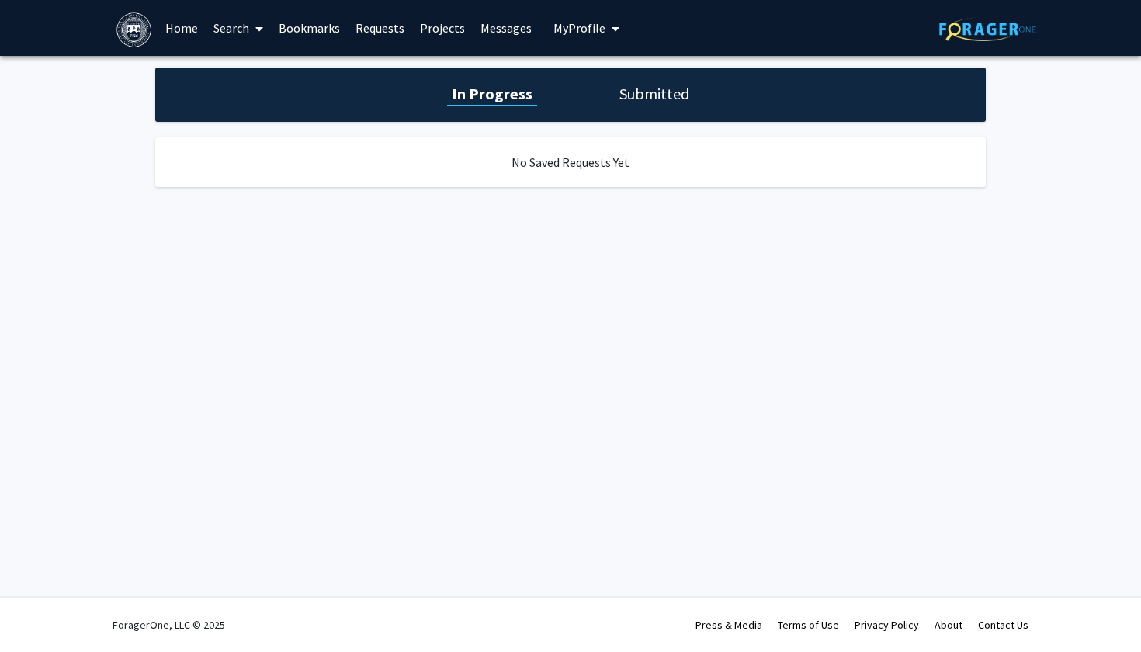
click at [314, 36] on link "Bookmarks" at bounding box center [309, 28] width 77 height 54
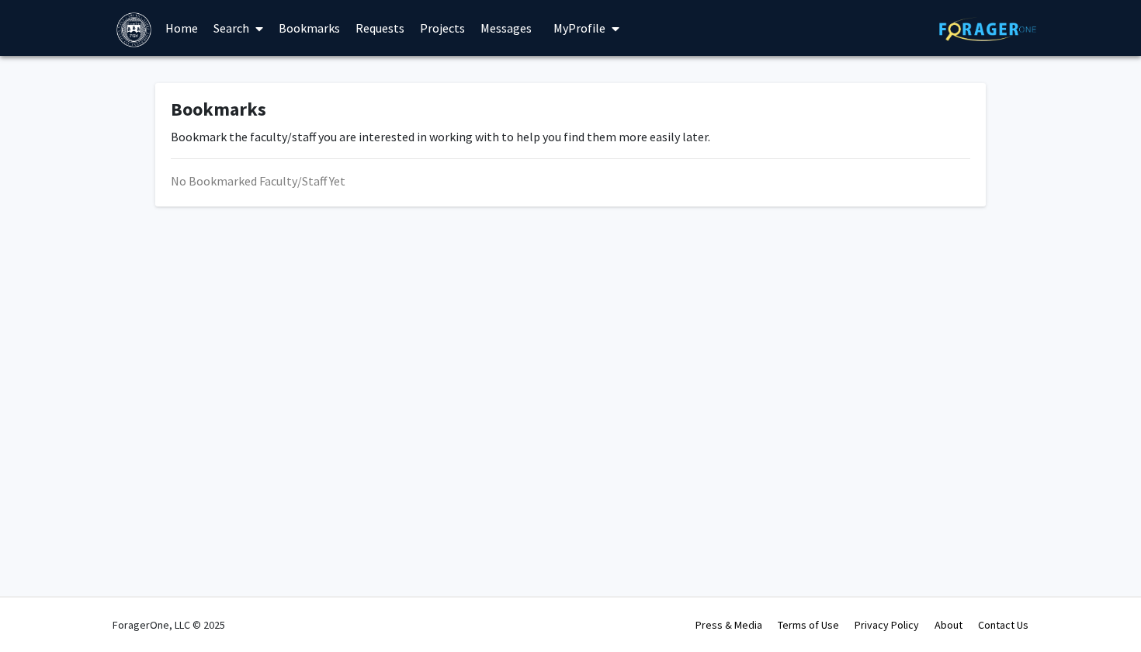
click at [252, 36] on span at bounding box center [256, 29] width 14 height 54
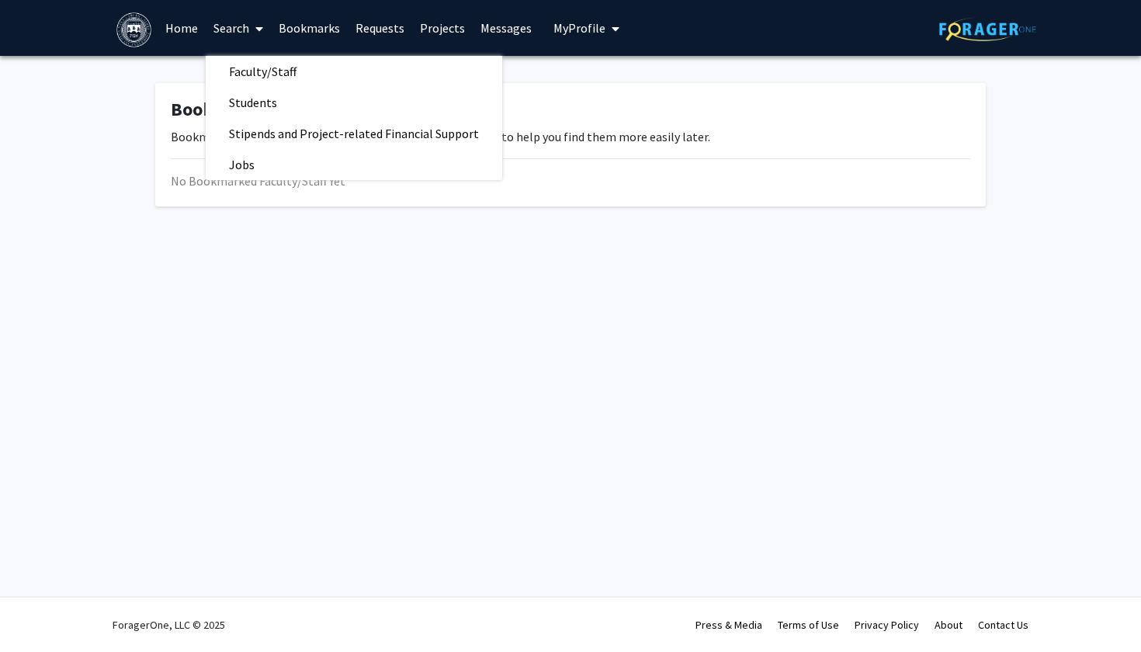
click at [192, 28] on link "Home" at bounding box center [182, 28] width 48 height 54
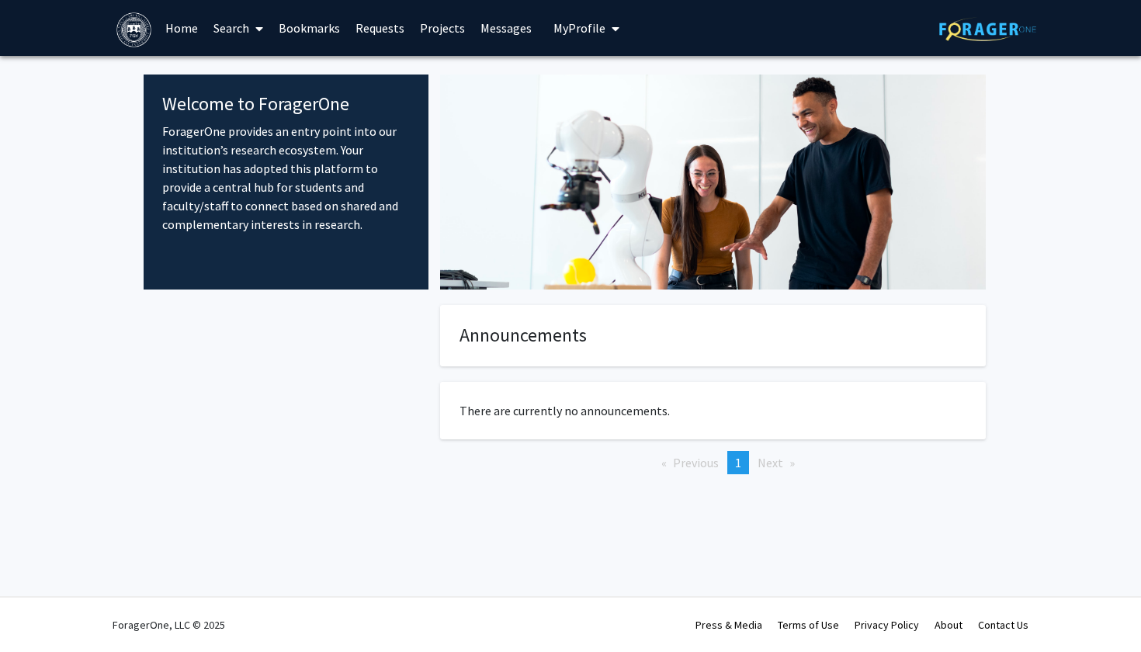
click at [588, 35] on span "My Profile" at bounding box center [579, 28] width 52 height 16
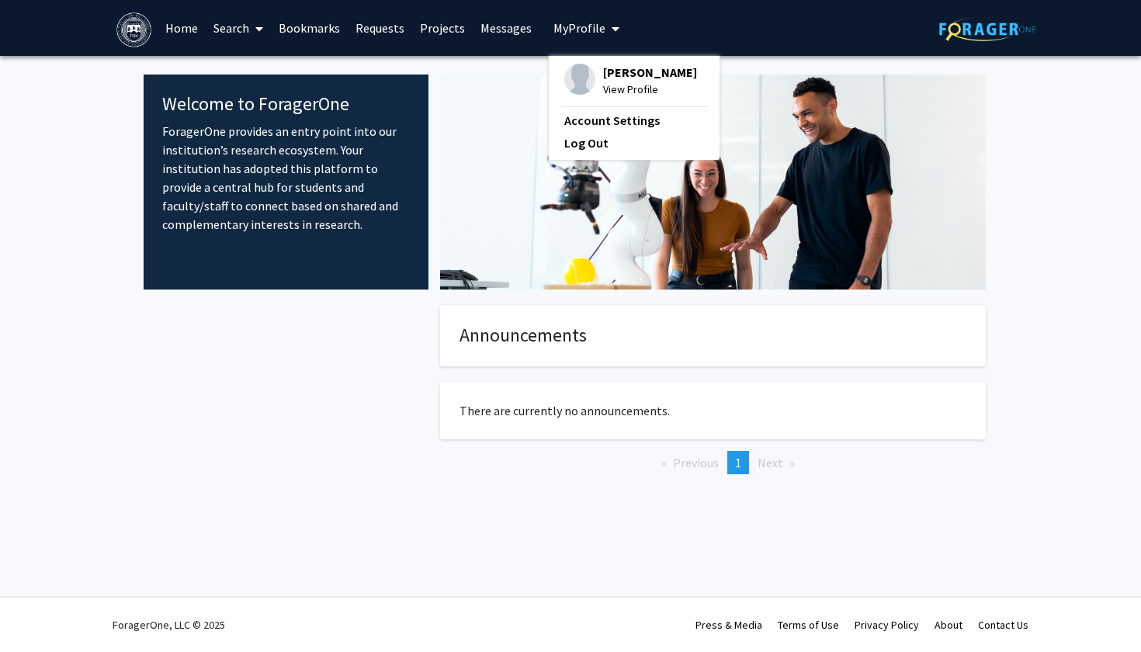
click at [570, 75] on img at bounding box center [579, 79] width 31 height 31
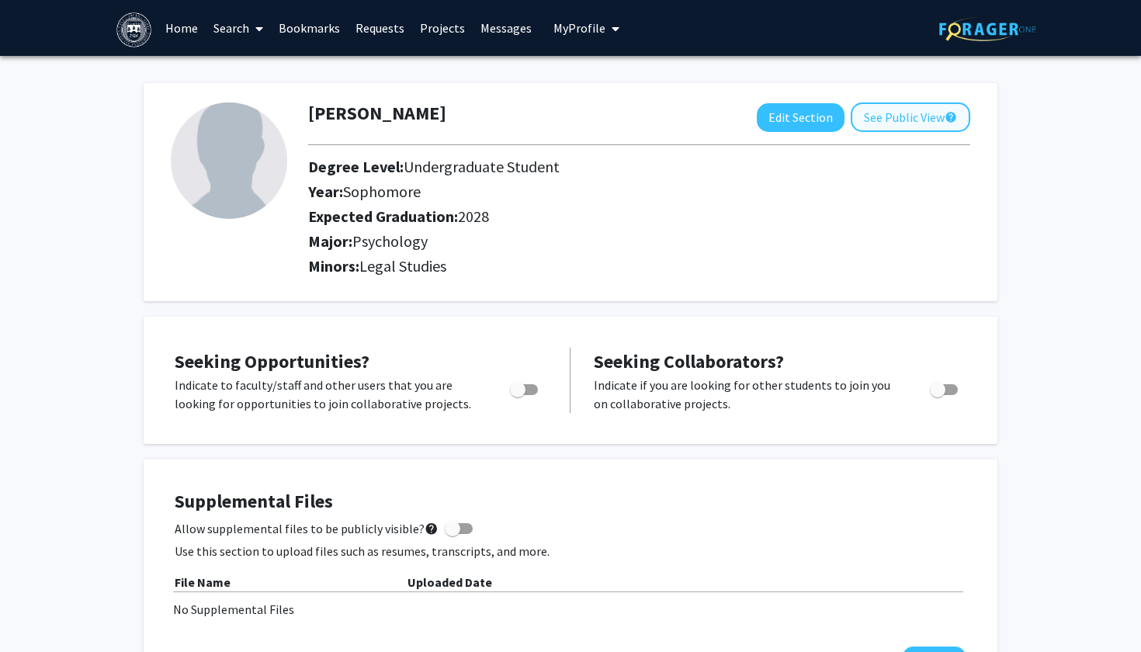
click at [926, 115] on button "See Public View help" at bounding box center [911, 116] width 120 height 29
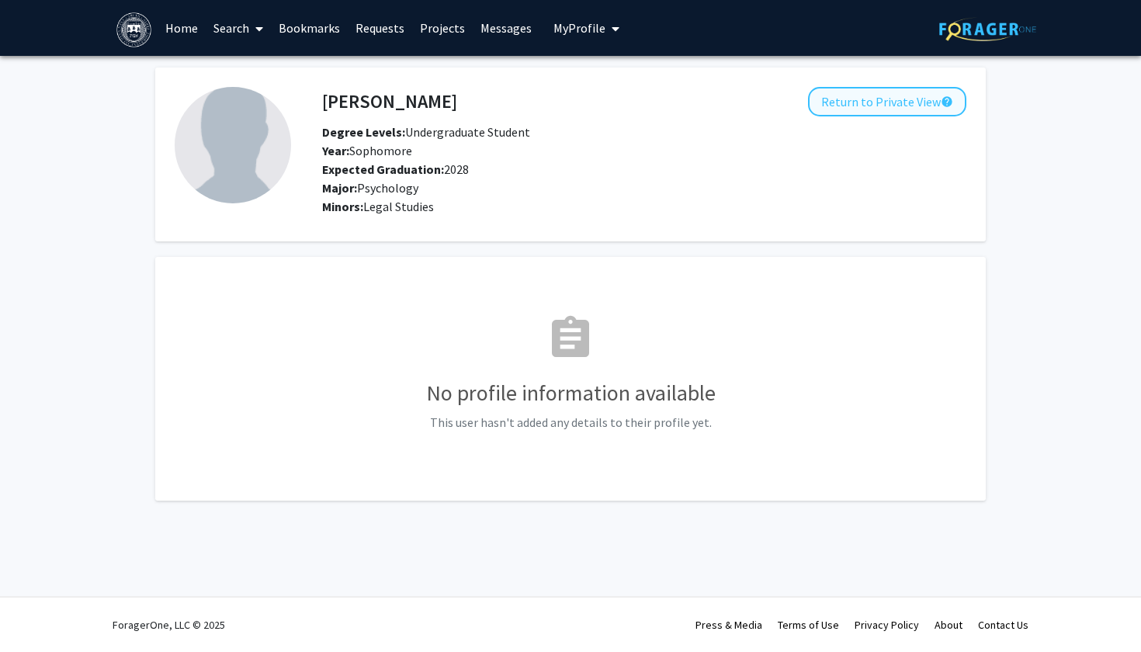
click at [848, 111] on button "Return to Private View help" at bounding box center [887, 101] width 158 height 29
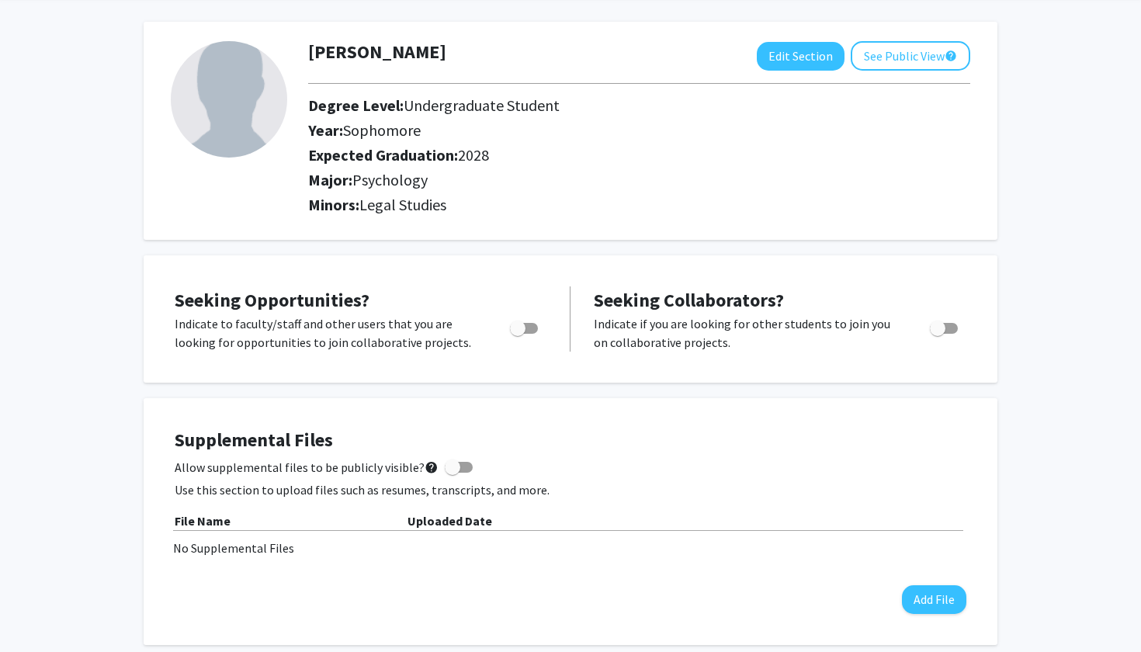
scroll to position [64, 0]
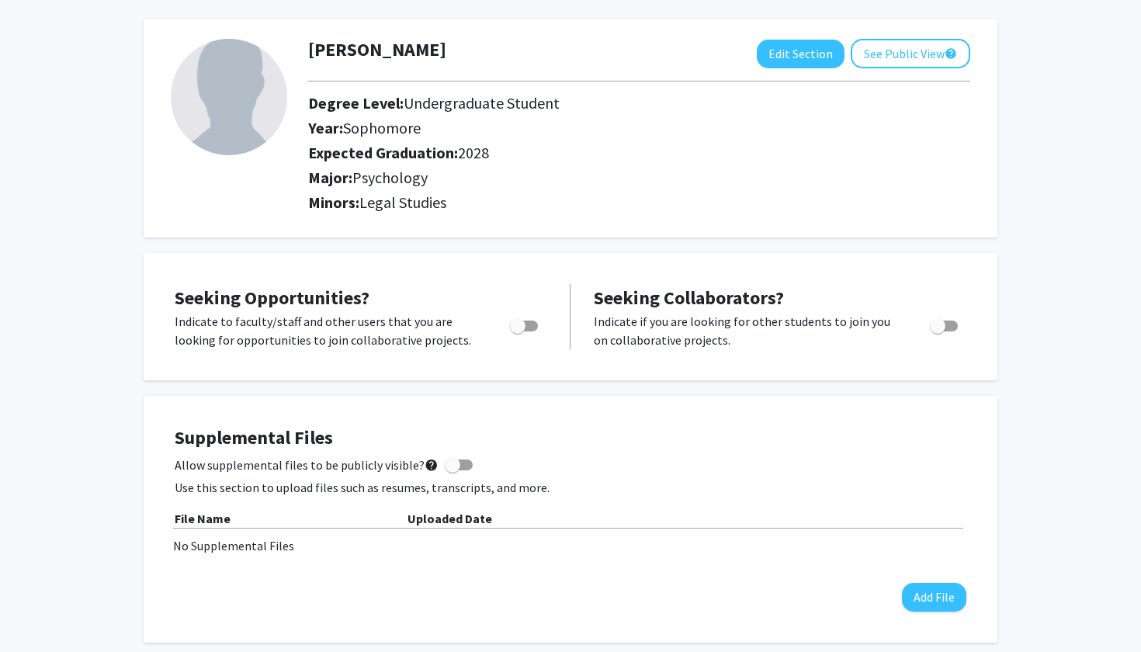
click at [518, 326] on span "Toggle" at bounding box center [518, 326] width 16 height 16
click at [518, 331] on input "Are you actively seeking opportunities?" at bounding box center [517, 331] width 1 height 1
checkbox input "true"
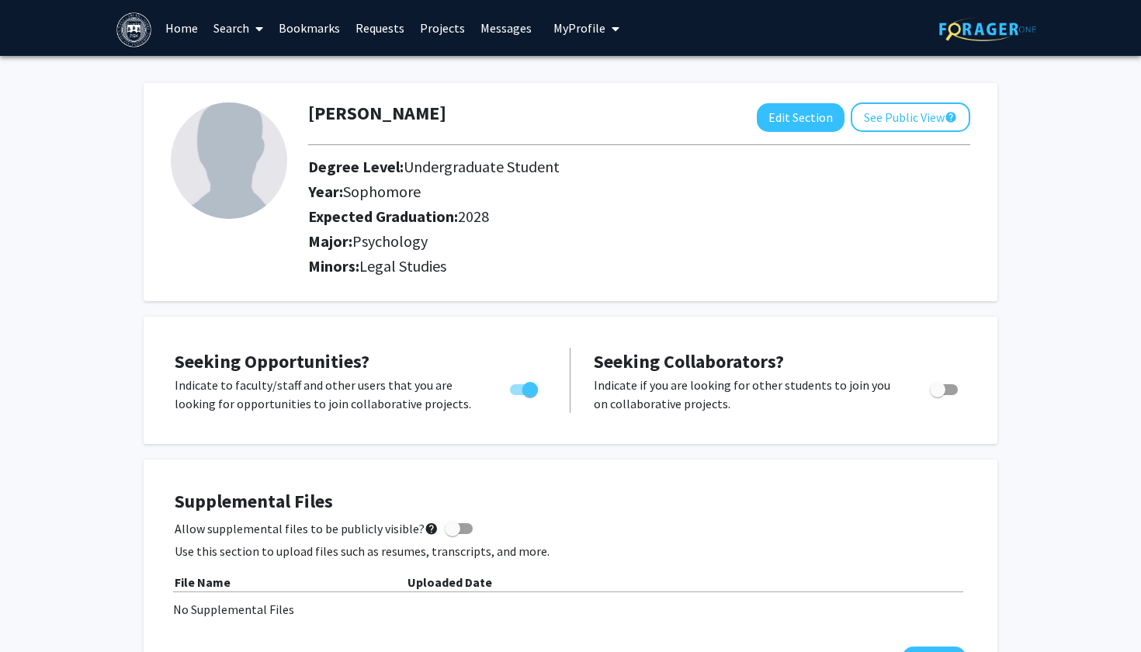
scroll to position [0, 0]
click at [243, 42] on link "Search" at bounding box center [238, 28] width 65 height 54
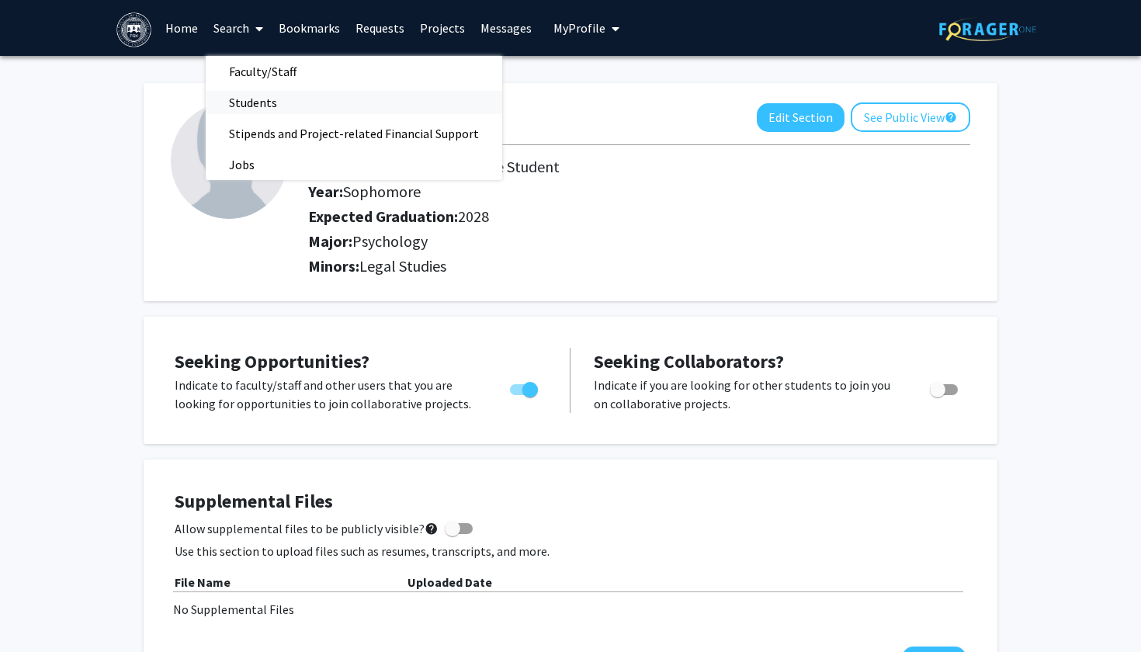
click at [243, 105] on span "Students" at bounding box center [253, 102] width 95 height 31
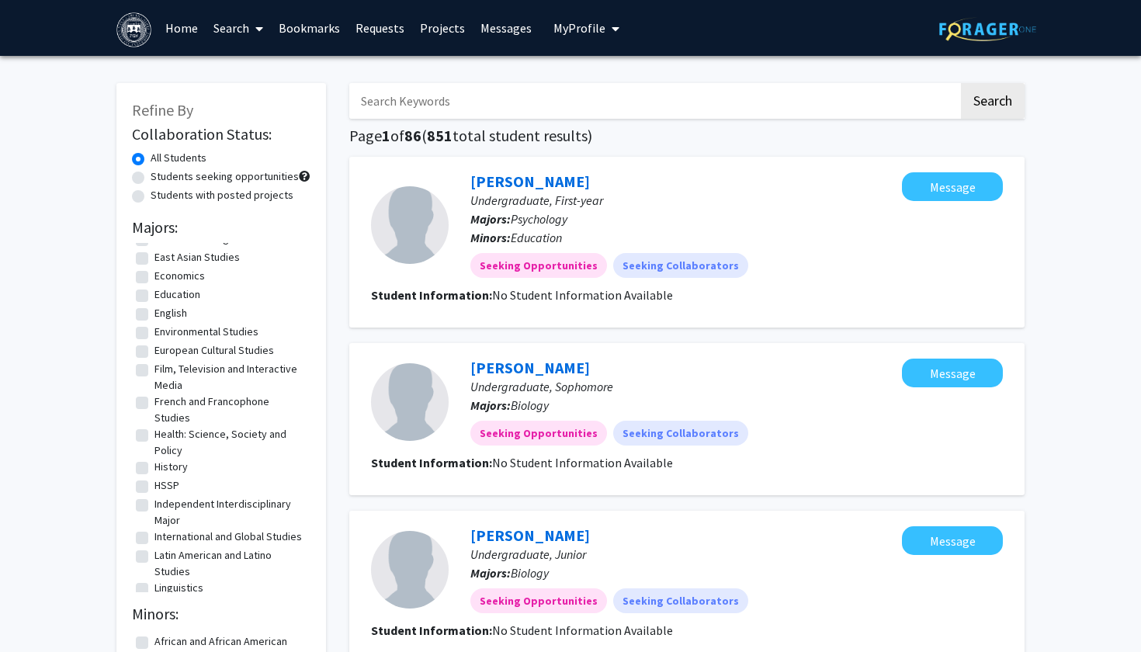
scroll to position [274, 0]
click at [154, 314] on label "English" at bounding box center [170, 311] width 33 height 16
click at [154, 314] on input "English" at bounding box center [159, 308] width 10 height 10
checkbox input "true"
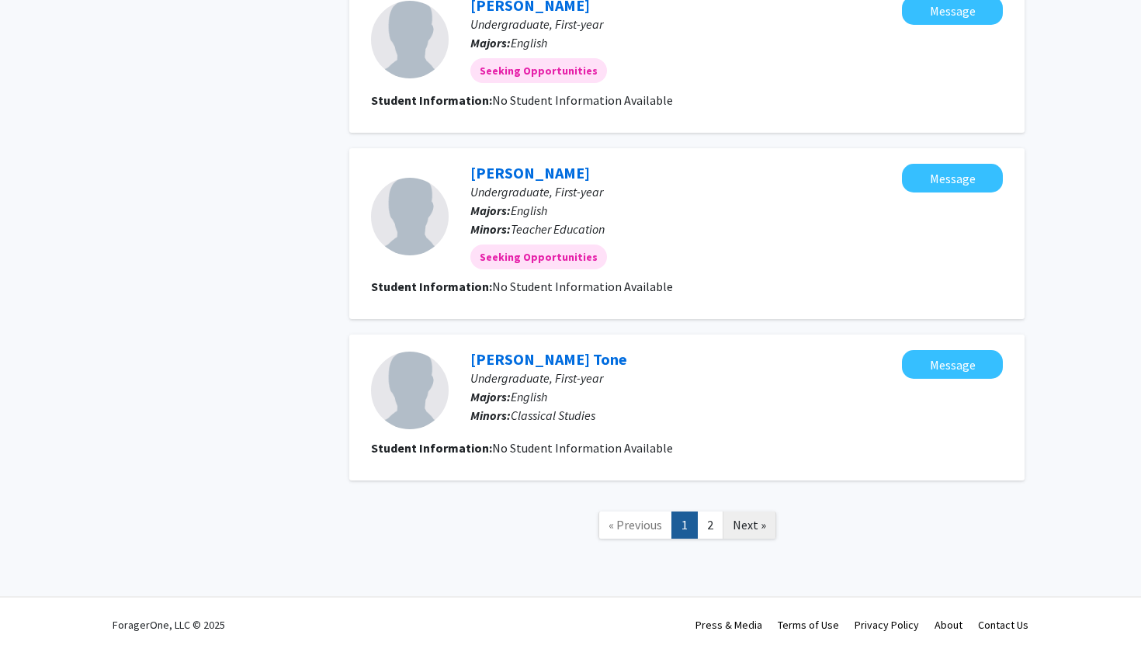
scroll to position [1575, 0]
click at [711, 523] on link "2" at bounding box center [710, 524] width 26 height 27
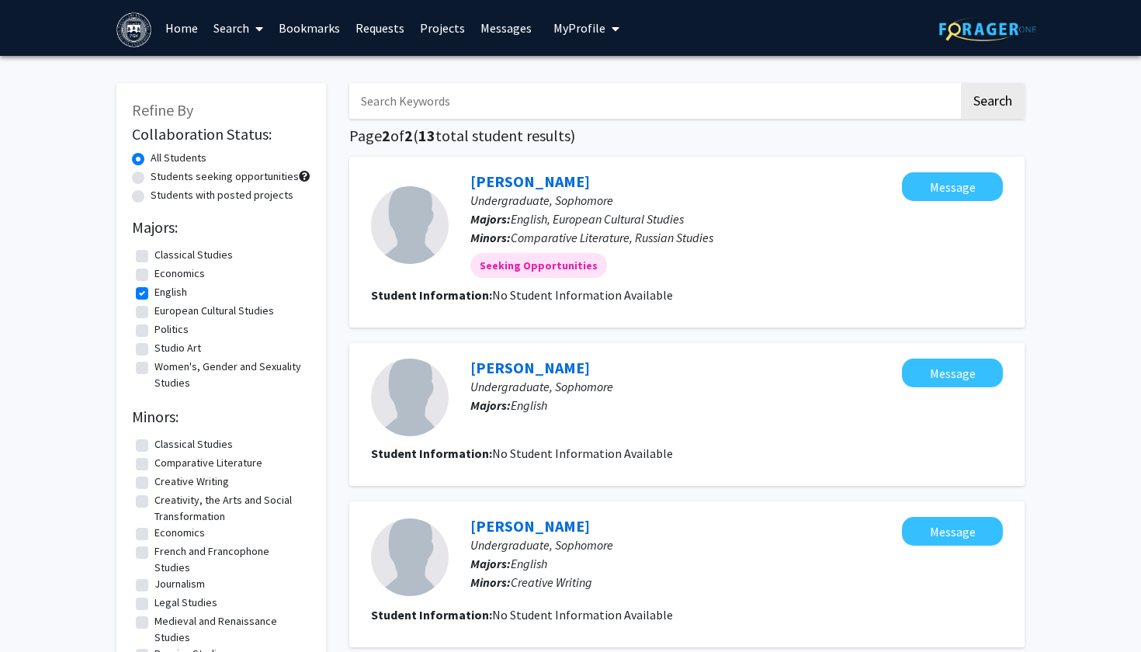
click at [612, 28] on icon "My profile dropdown to access profile and logout" at bounding box center [616, 29] width 8 height 12
click at [604, 70] on span "[PERSON_NAME]" at bounding box center [650, 72] width 94 height 17
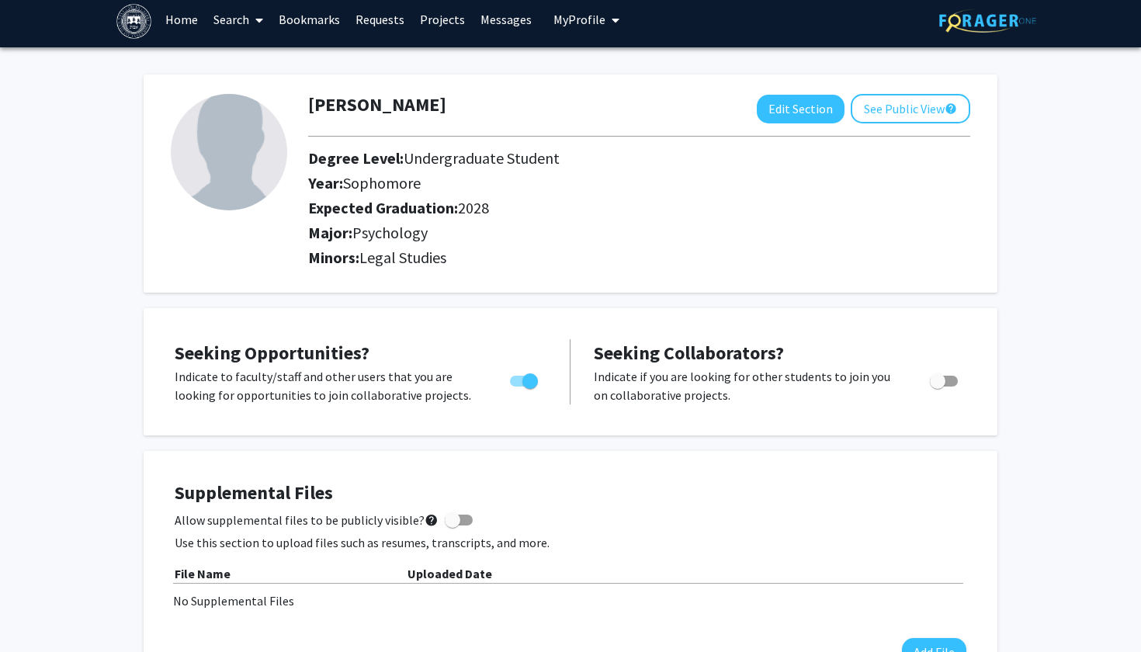
scroll to position [12, 0]
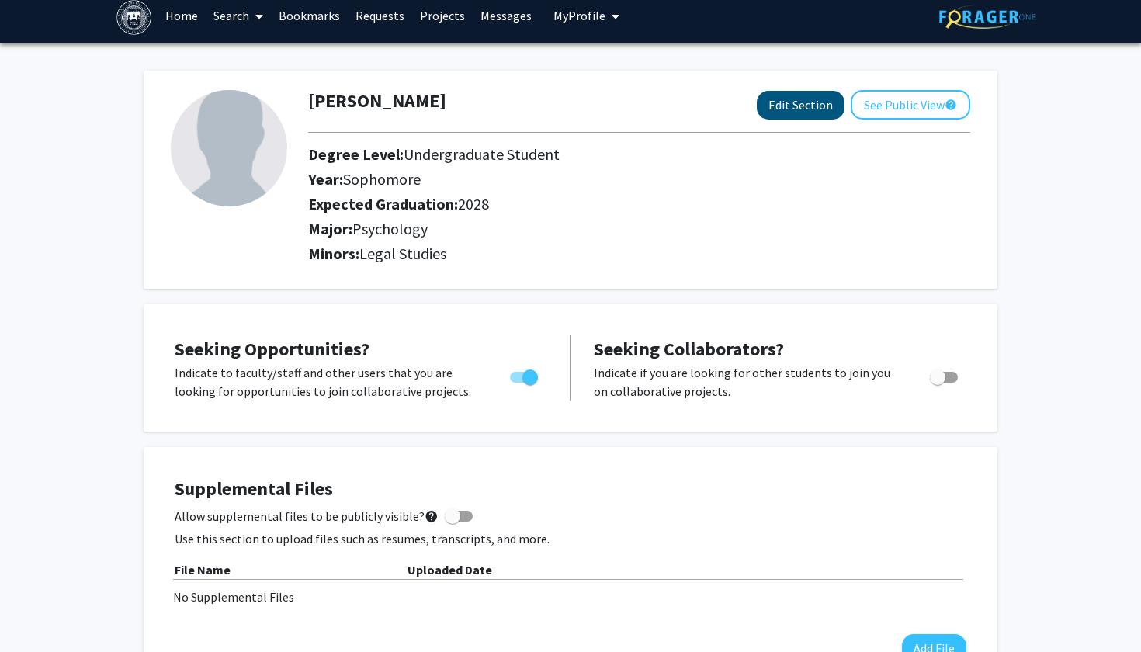
click at [803, 111] on button "Edit Section" at bounding box center [801, 105] width 88 height 29
select select "sophomore"
select select "2028"
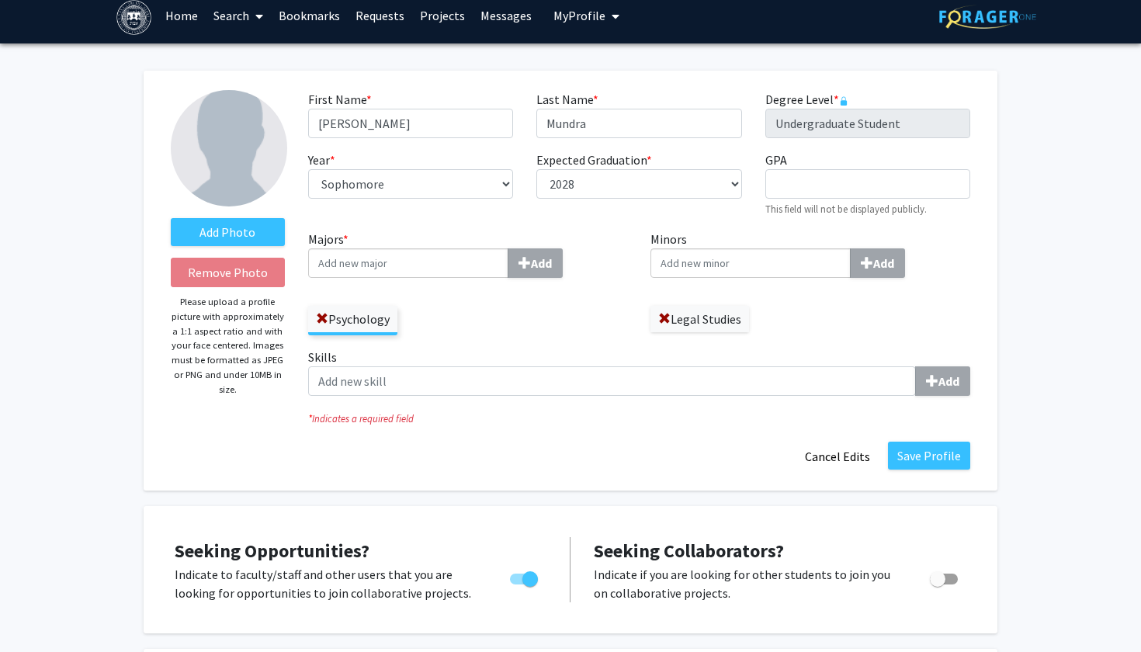
click at [468, 267] on input "Majors * Add" at bounding box center [408, 262] width 200 height 29
type input "Eng"
click at [408, 313] on div "Eng lish" at bounding box center [405, 293] width 194 height 40
click at [408, 278] on input "Eng" at bounding box center [408, 262] width 200 height 29
click at [419, 299] on div "Eng lish" at bounding box center [407, 292] width 181 height 19
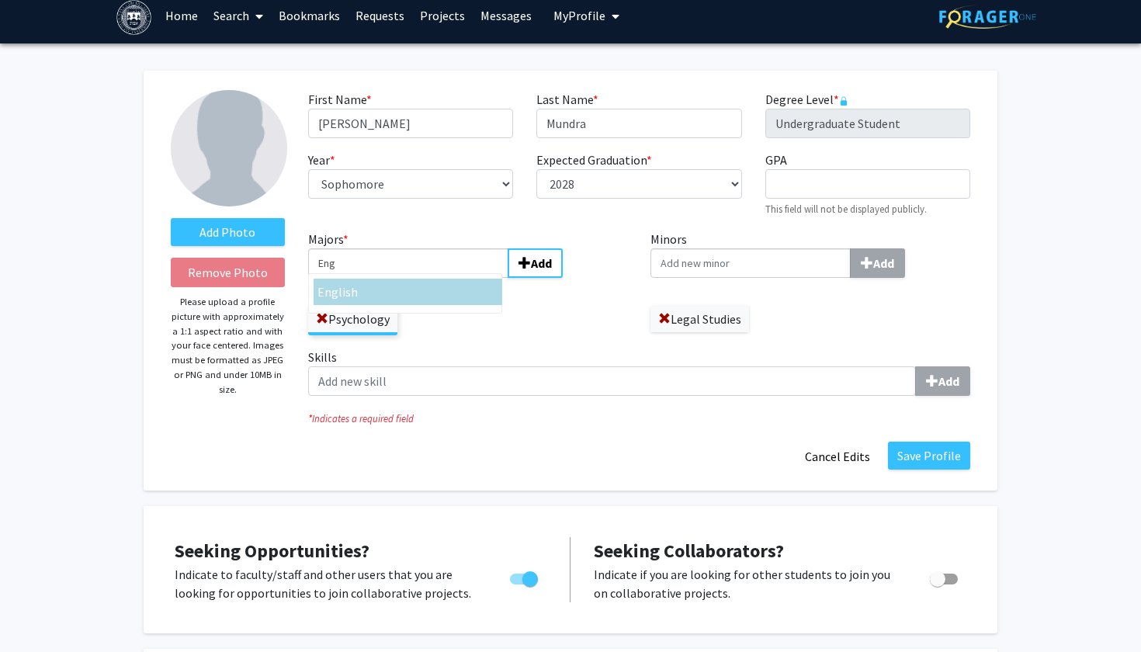
click at [419, 278] on input "Eng" at bounding box center [408, 262] width 200 height 29
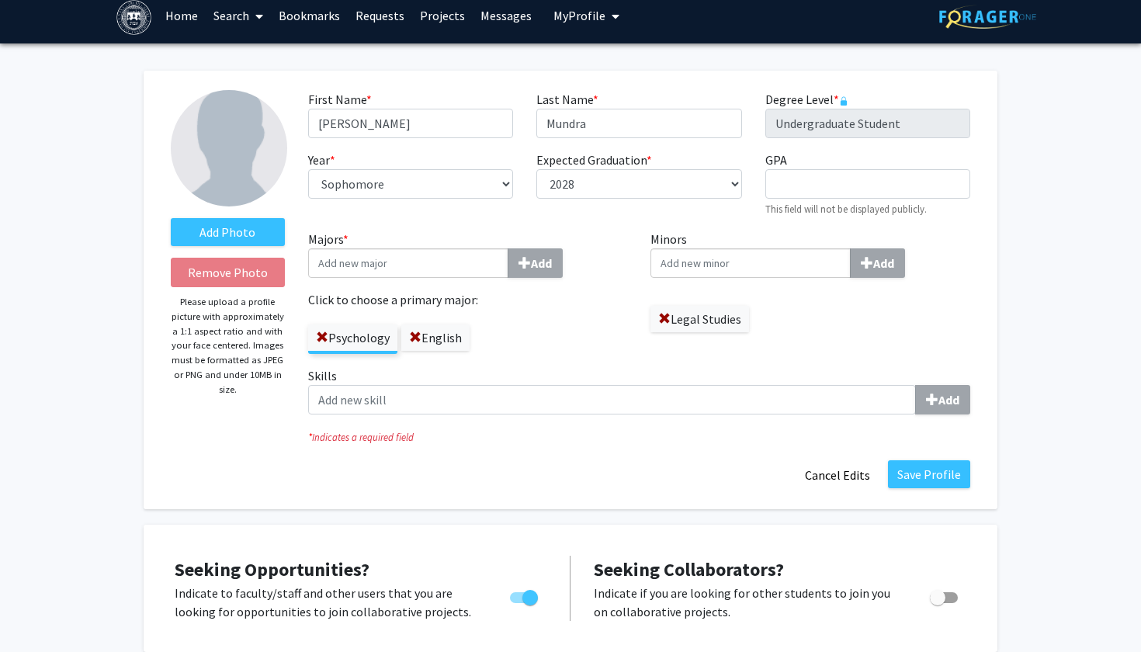
click at [804, 252] on input "Minors Add" at bounding box center [750, 262] width 200 height 29
type input "O"
type input "Phi"
click at [761, 293] on div "Phi losophy" at bounding box center [750, 292] width 181 height 19
click at [761, 278] on input "Phi" at bounding box center [750, 262] width 200 height 29
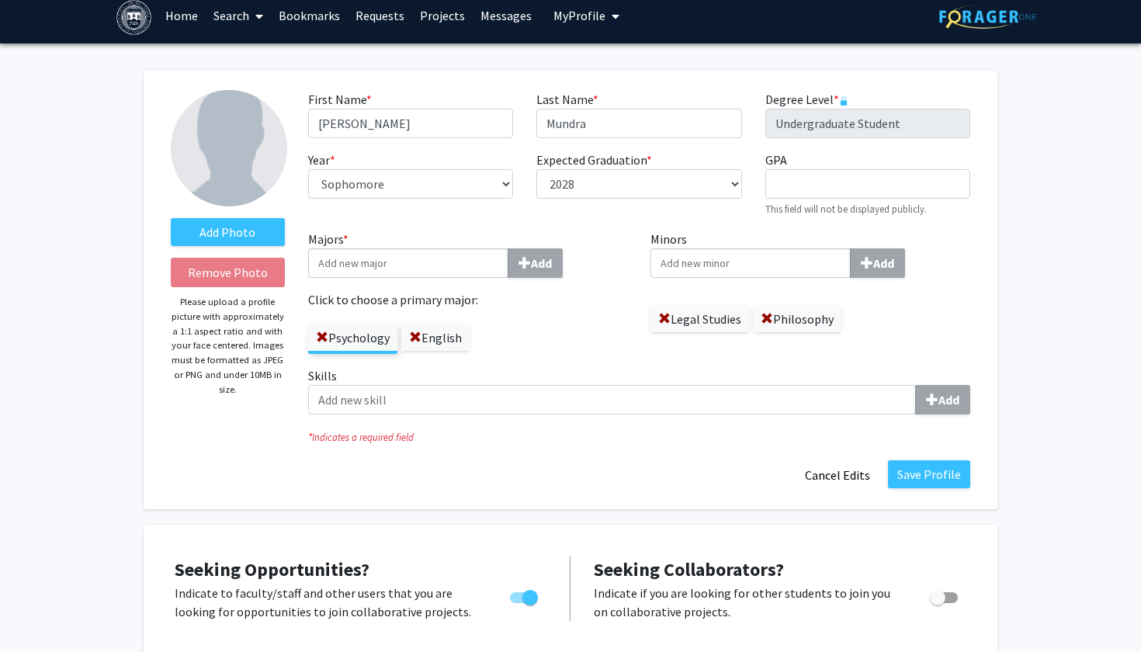
click at [882, 313] on div "Legal Studies Philosophy" at bounding box center [810, 311] width 320 height 42
click at [507, 338] on div "Psychology English" at bounding box center [468, 331] width 320 height 45
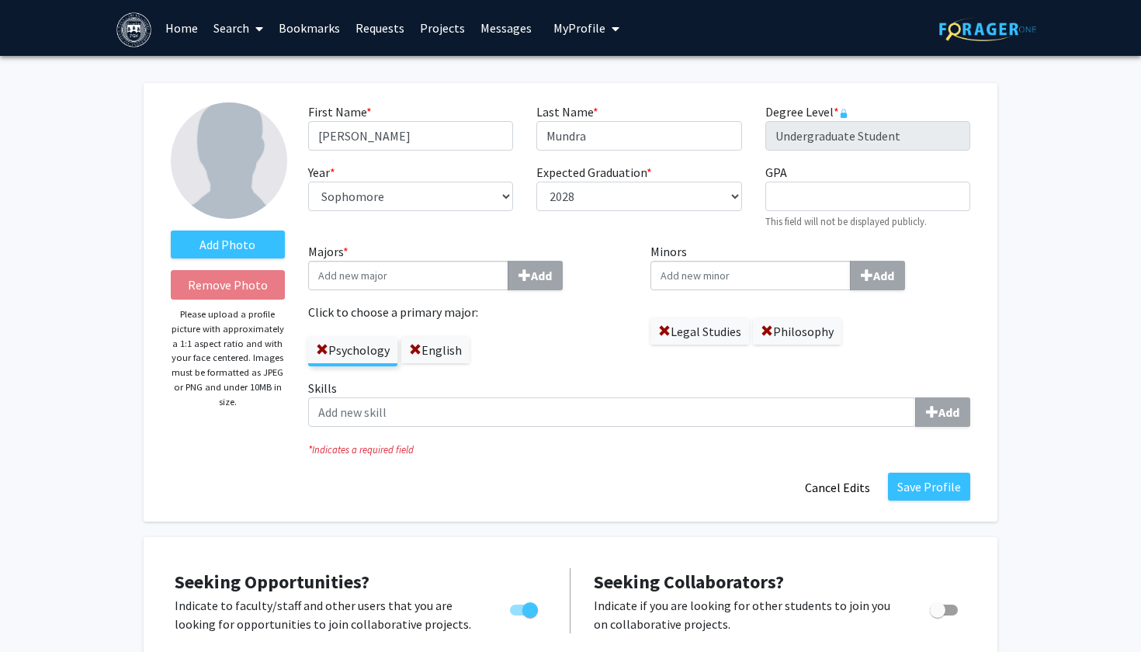
scroll to position [3, 0]
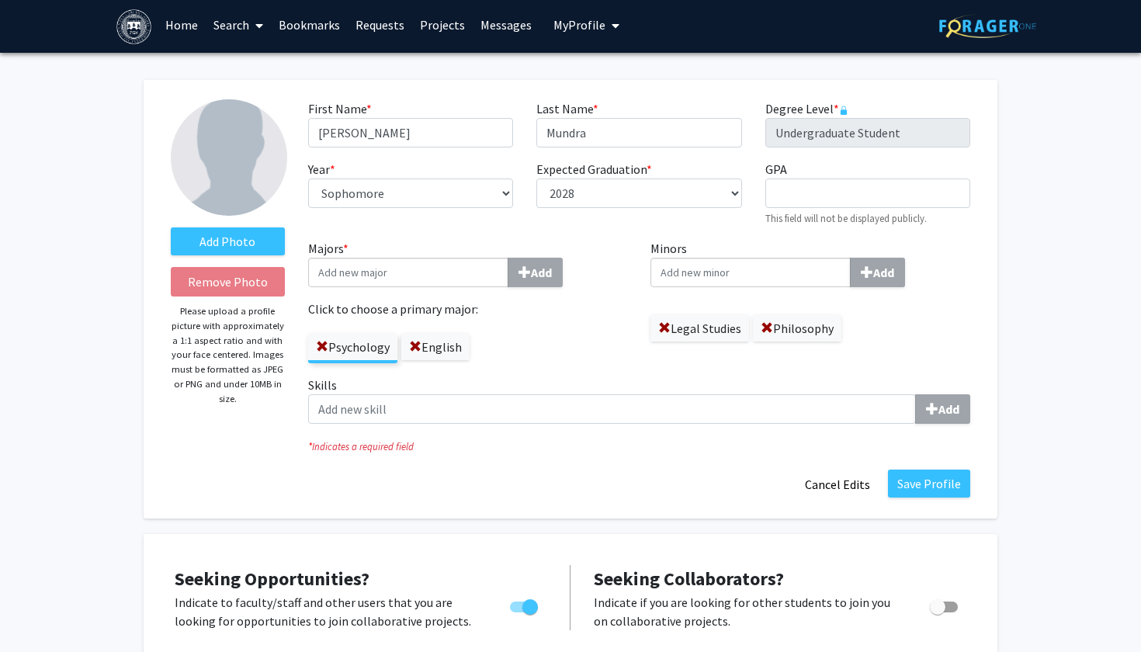
click at [240, 20] on link "Search" at bounding box center [238, 25] width 65 height 54
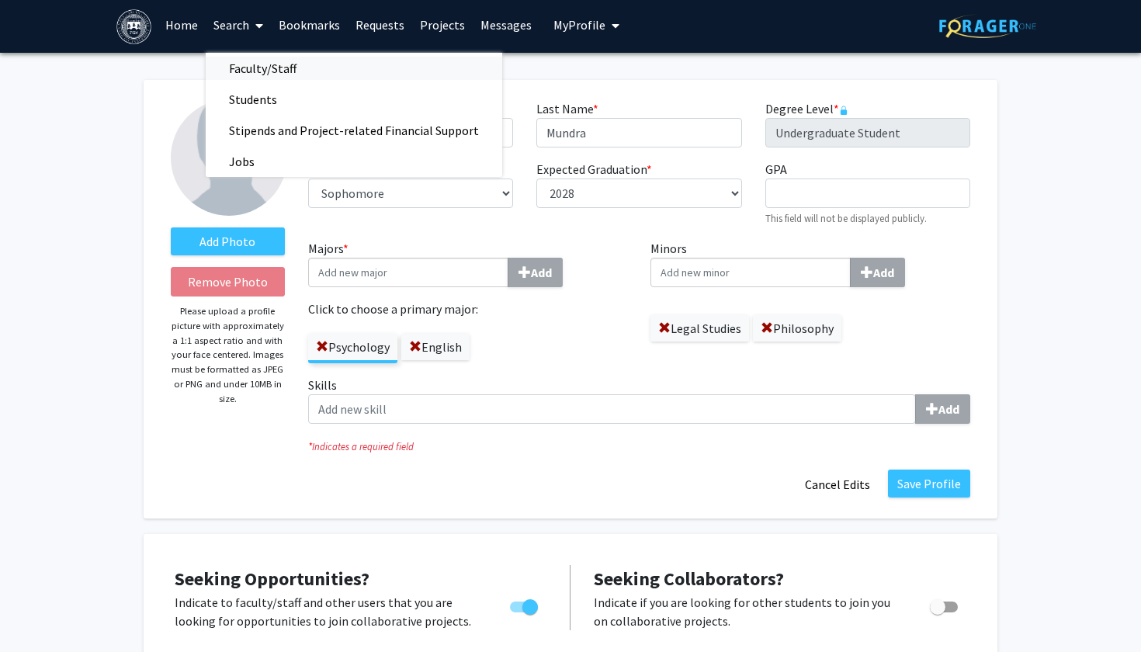
click at [268, 78] on span "Faculty/Staff" at bounding box center [263, 68] width 114 height 31
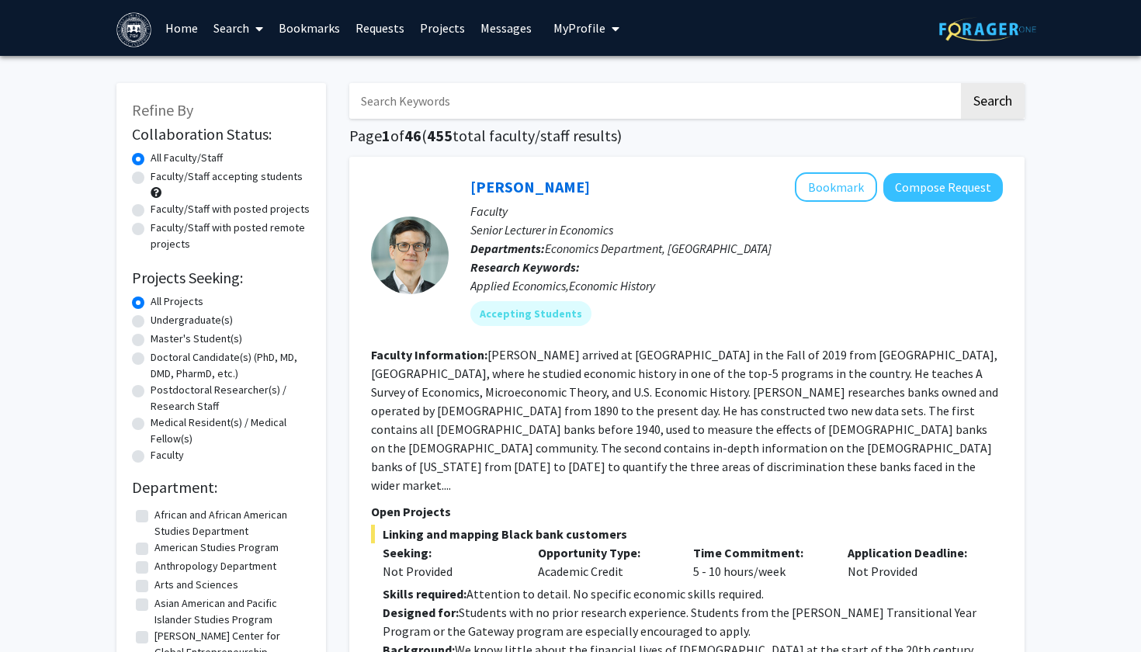
click at [582, 31] on span "My Profile" at bounding box center [579, 28] width 52 height 16
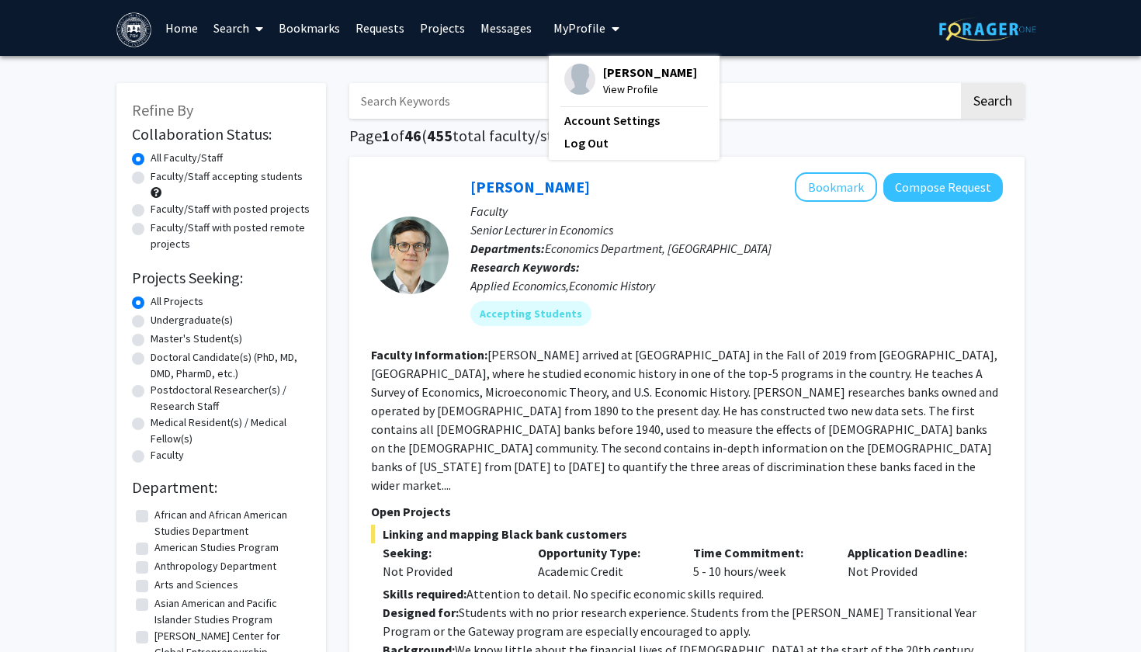
click at [603, 91] on span "View Profile" at bounding box center [650, 89] width 94 height 17
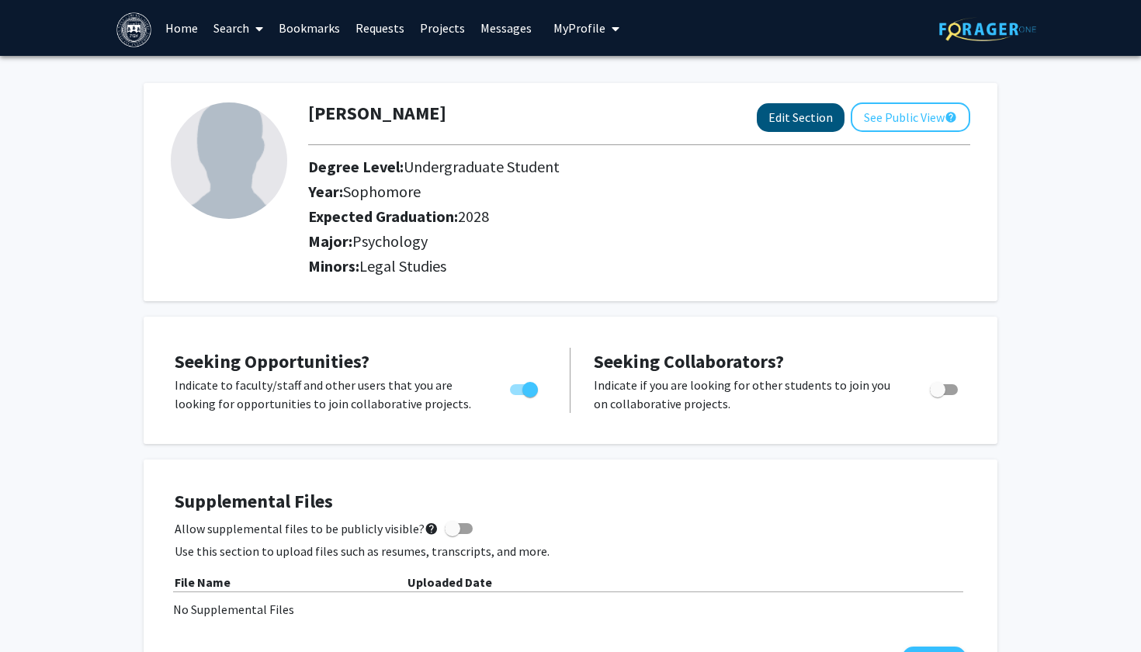
click at [796, 124] on button "Edit Section" at bounding box center [801, 117] width 88 height 29
select select "sophomore"
select select "2028"
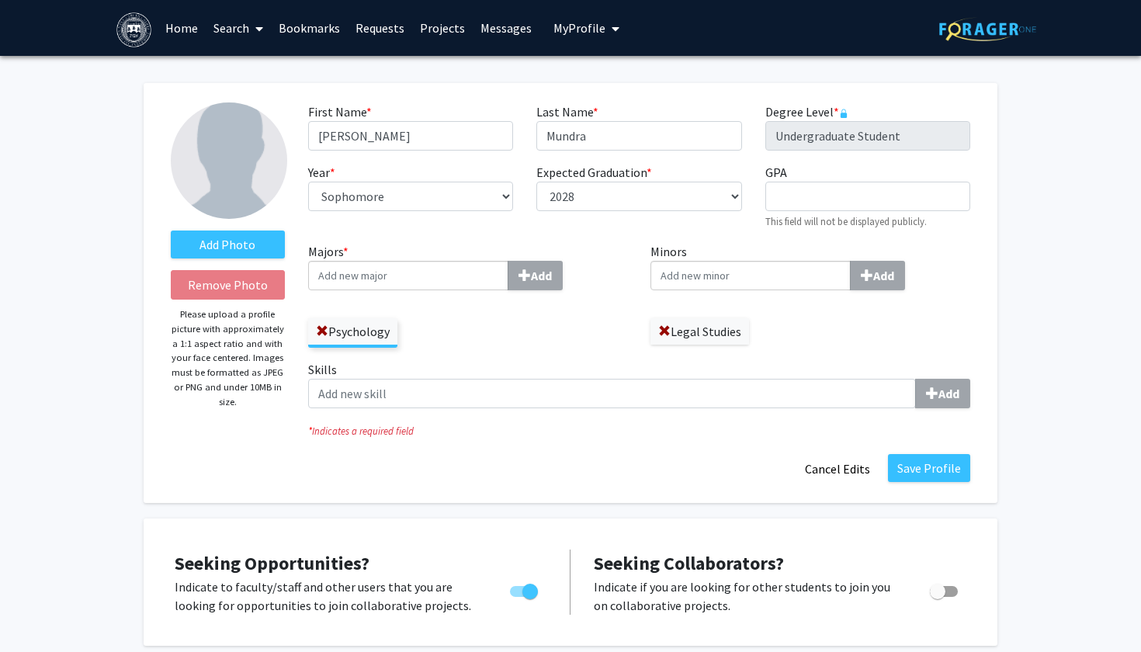
click at [448, 280] on input "Majors * Add" at bounding box center [408, 275] width 200 height 29
type input "English"
click at [541, 278] on b "Add" at bounding box center [541, 276] width 21 height 16
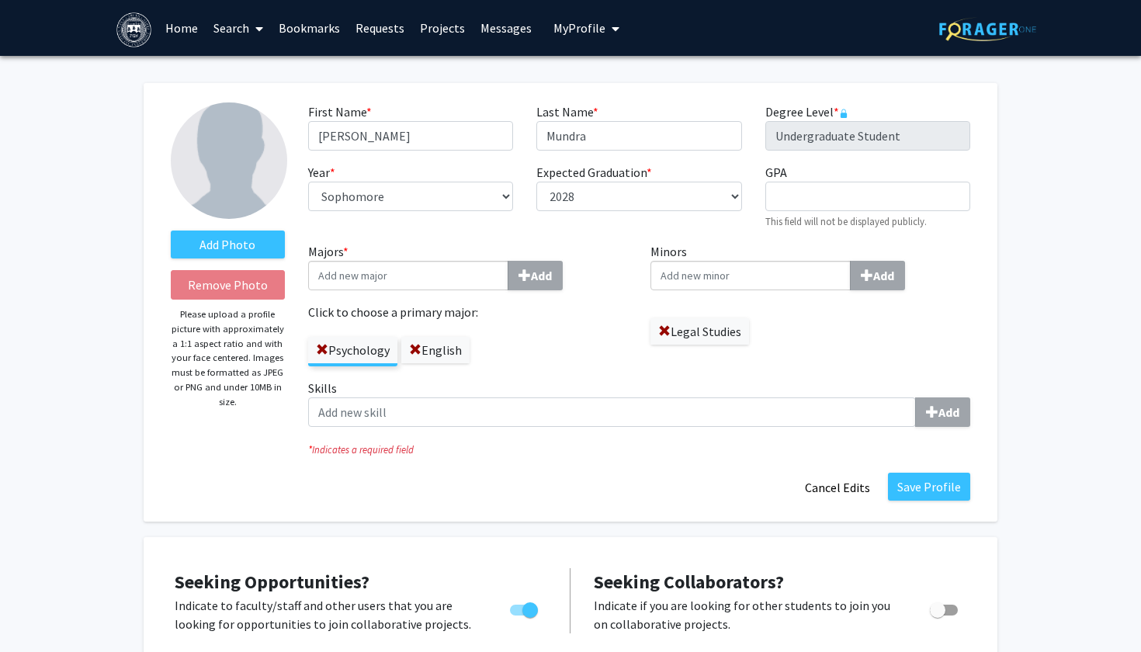
click at [729, 269] on input "Minors Add" at bounding box center [750, 275] width 200 height 29
type input "Philo"
click at [713, 304] on span "sophy" at bounding box center [704, 304] width 32 height 16
click at [713, 290] on input "Philo" at bounding box center [750, 275] width 200 height 29
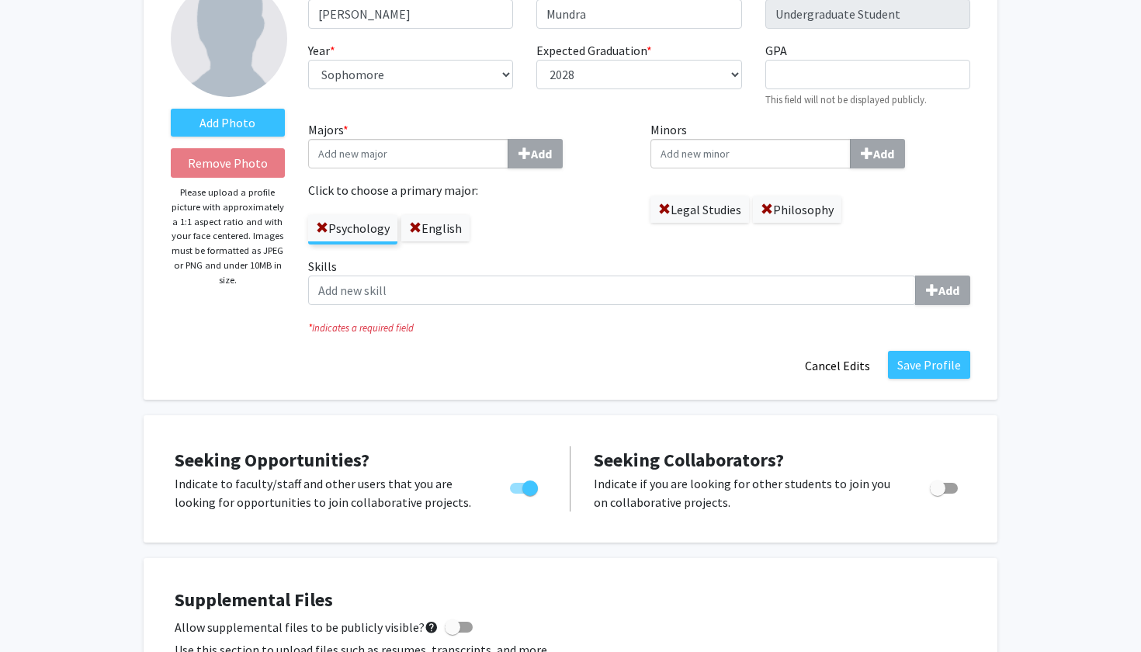
scroll to position [127, 0]
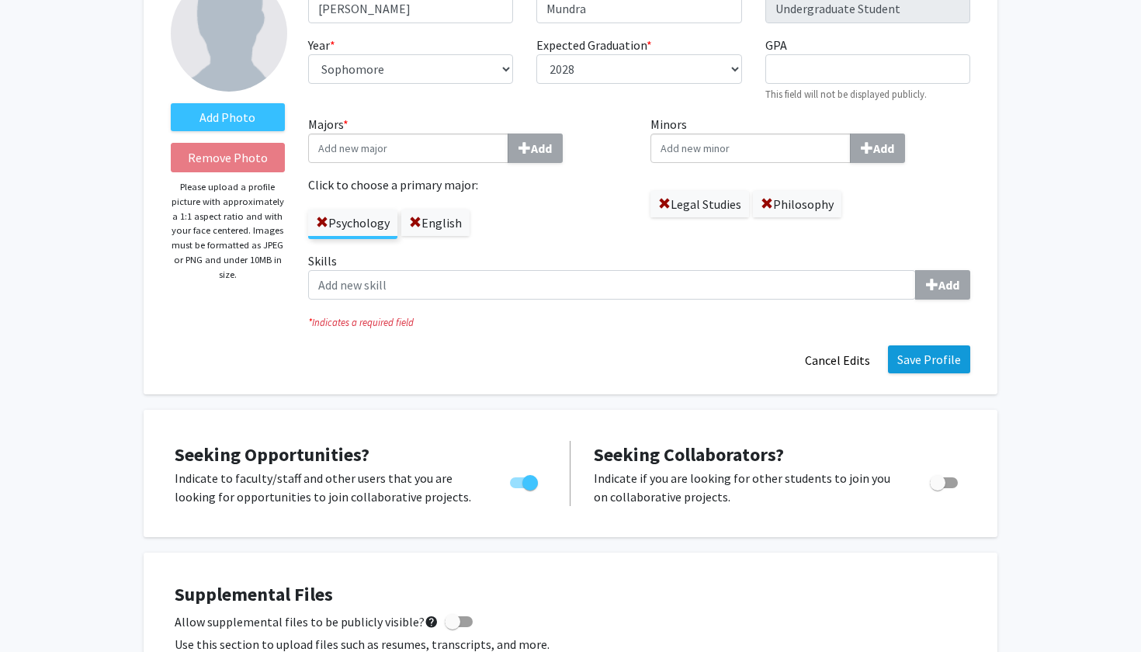
click at [921, 352] on button "Save Profile" at bounding box center [929, 359] width 82 height 28
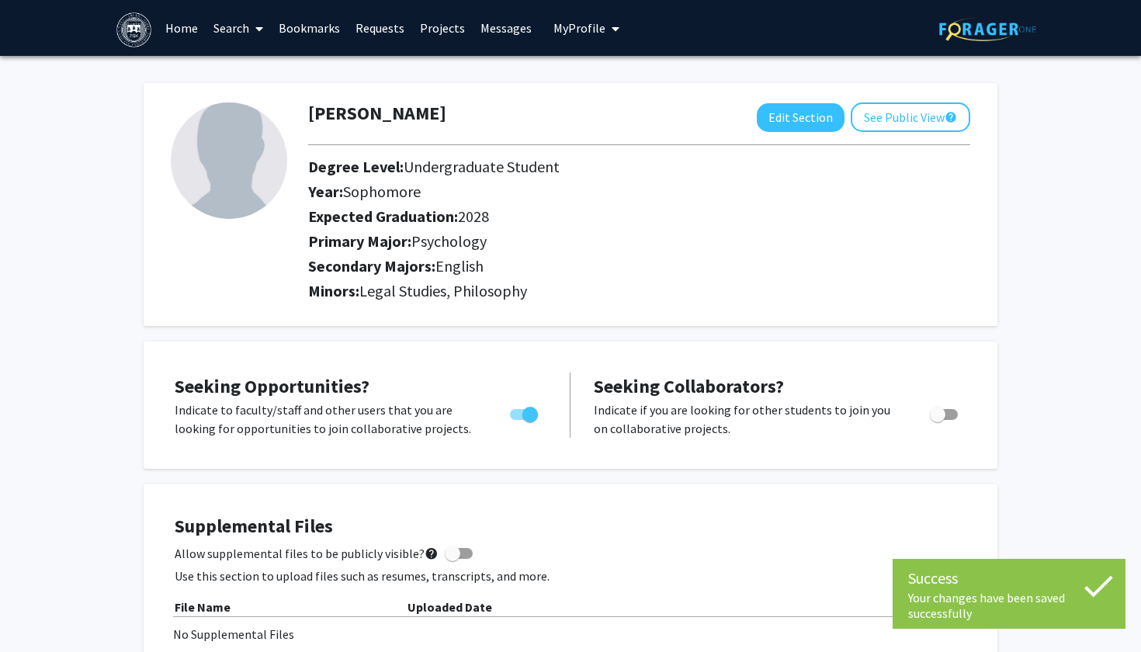
scroll to position [0, 0]
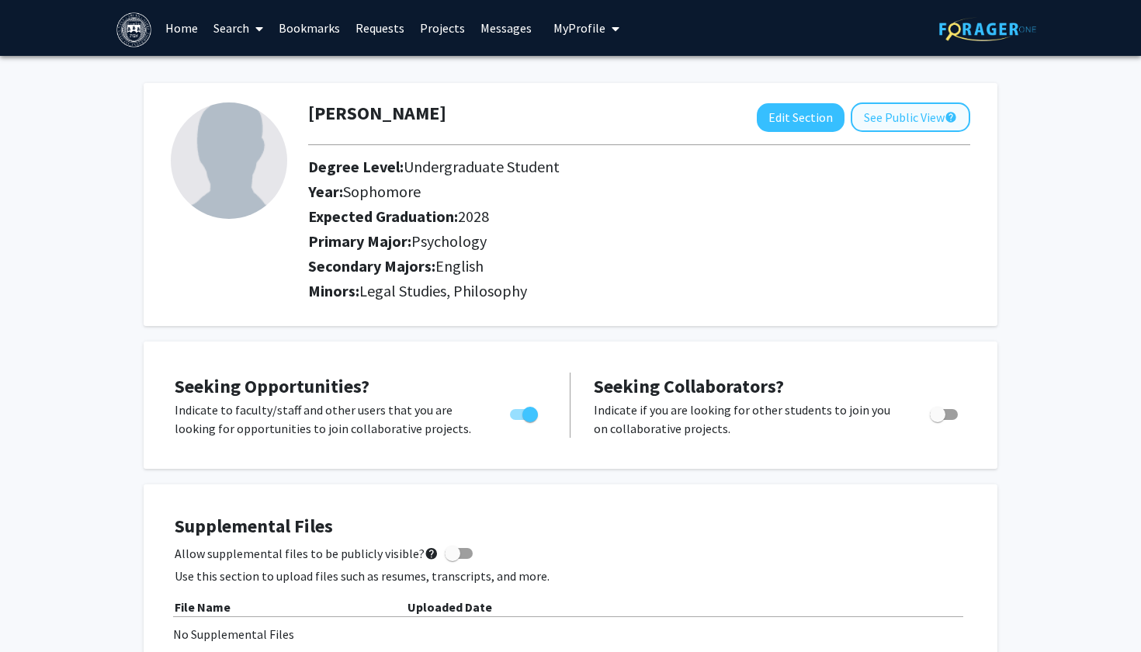
click at [913, 117] on button "See Public View help" at bounding box center [911, 116] width 120 height 29
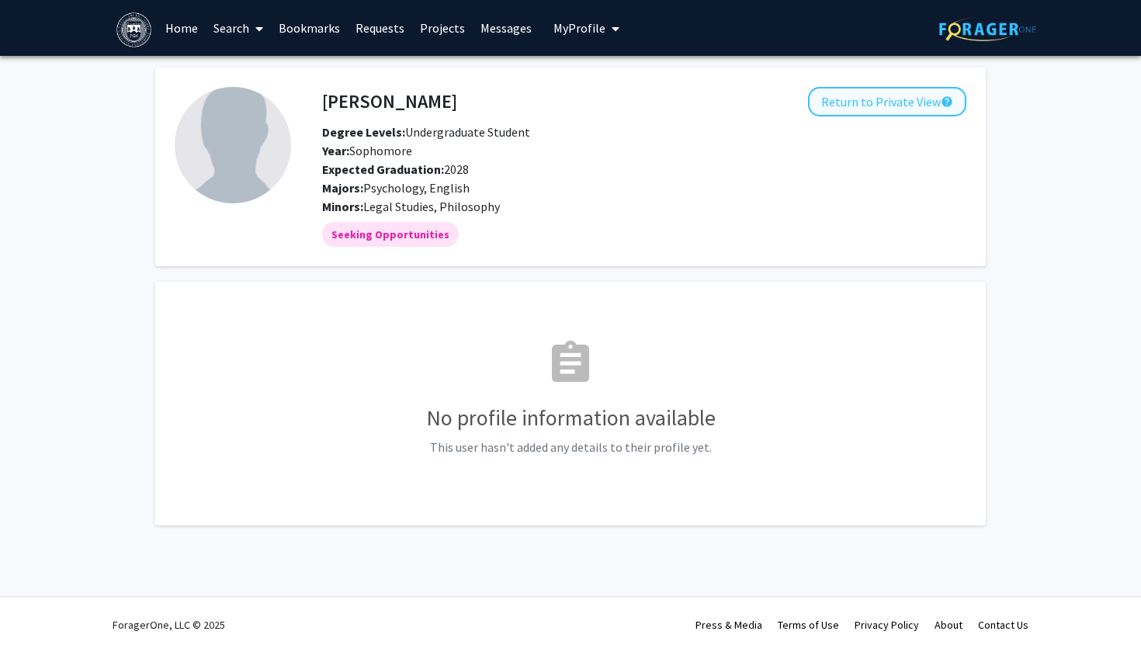
click at [885, 106] on button "Return to Private View help" at bounding box center [887, 101] width 158 height 29
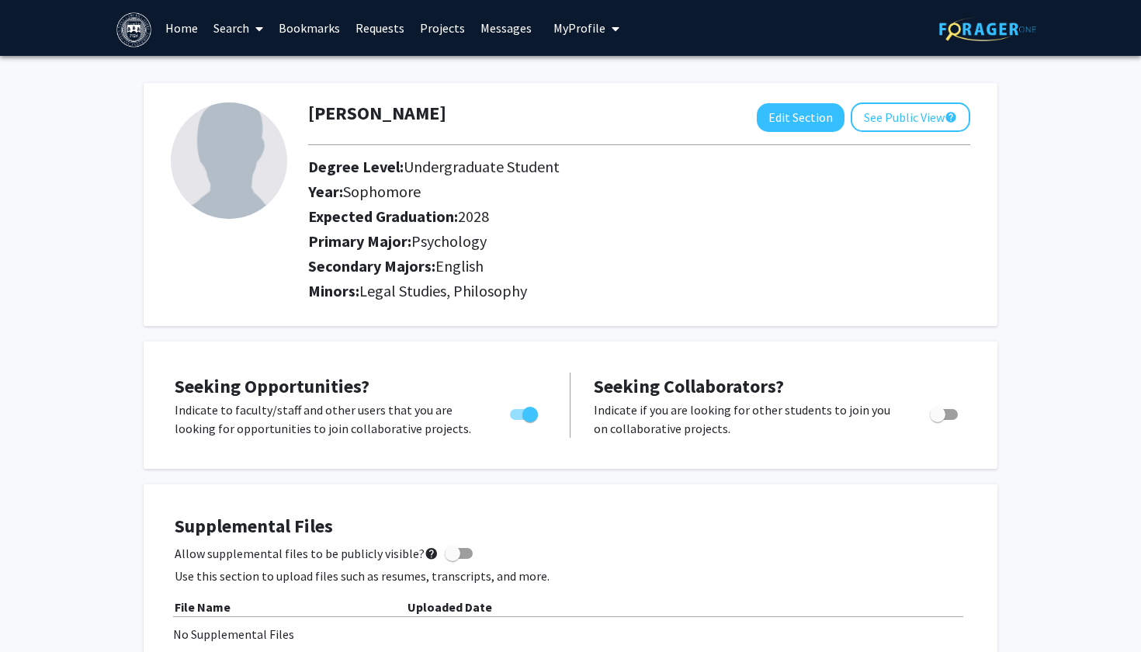
click at [231, 48] on link "Search" at bounding box center [238, 28] width 65 height 54
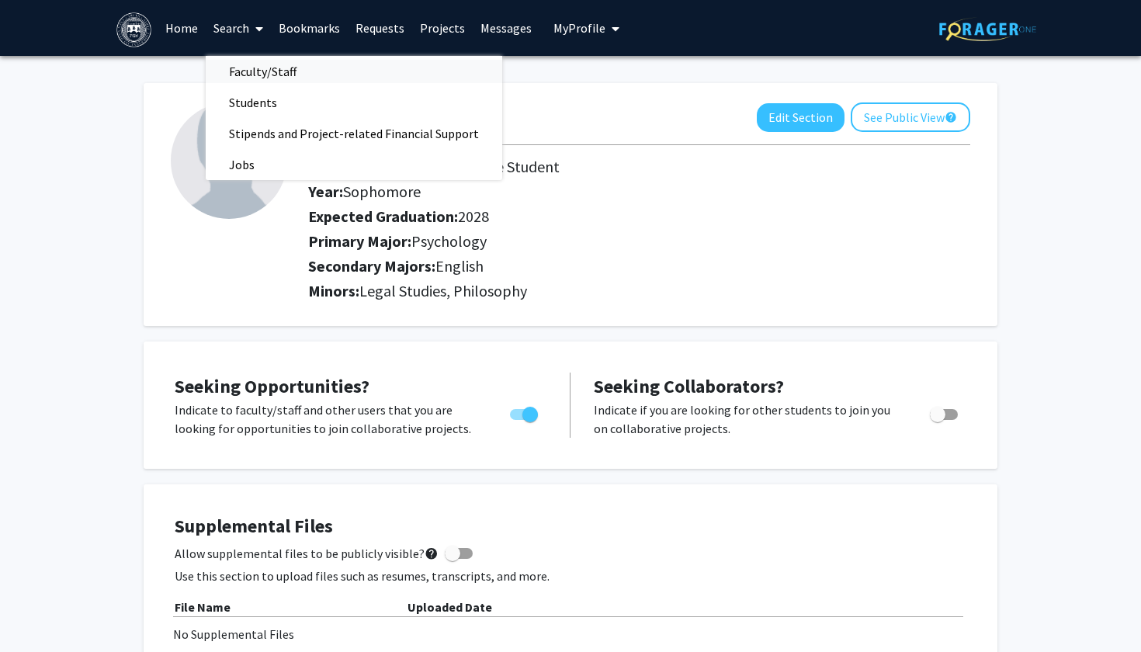
click at [269, 73] on span "Faculty/Staff" at bounding box center [263, 71] width 114 height 31
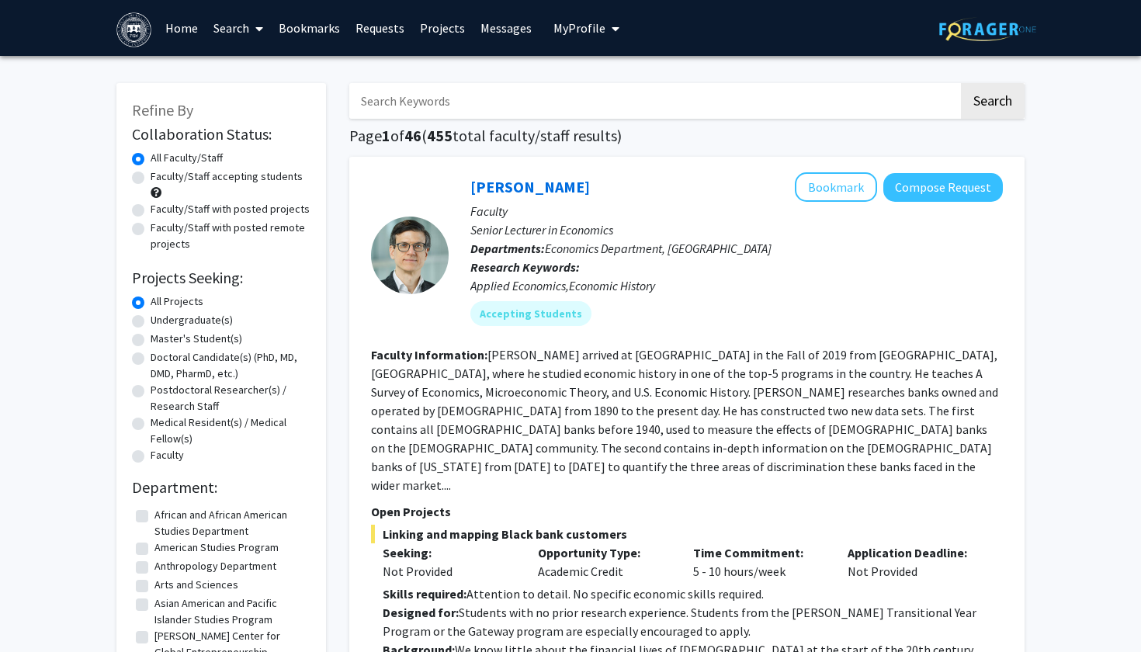
click at [151, 177] on label "Faculty/Staff accepting students" at bounding box center [227, 176] width 152 height 16
click at [151, 177] on input "Faculty/Staff accepting students" at bounding box center [156, 173] width 10 height 10
radio input "true"
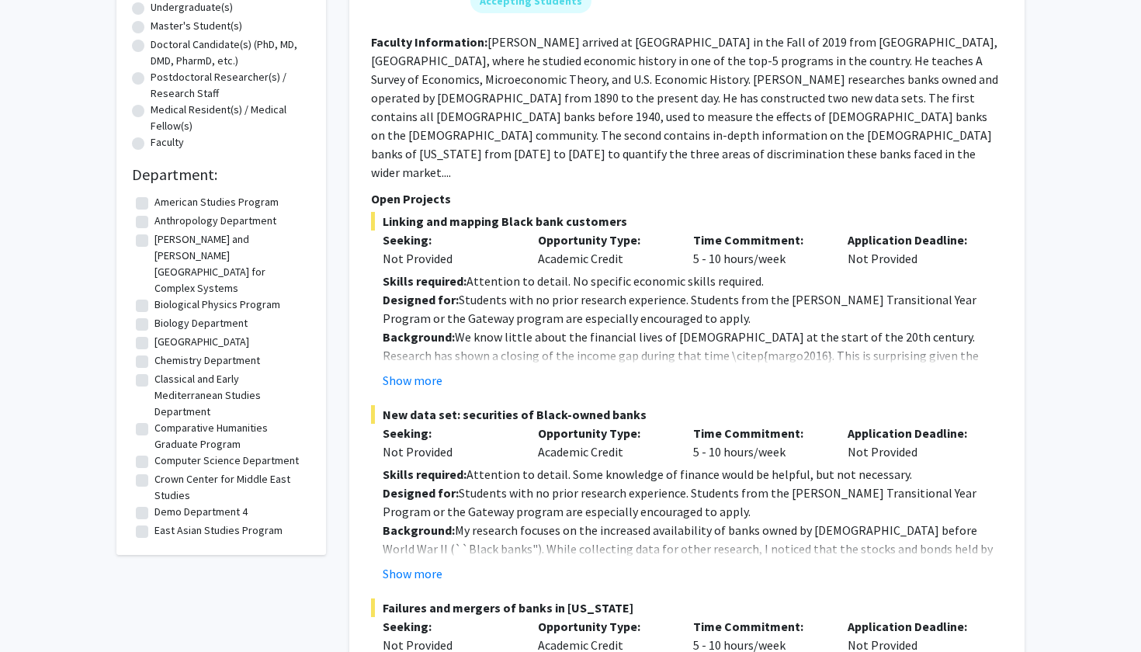
scroll to position [314, 0]
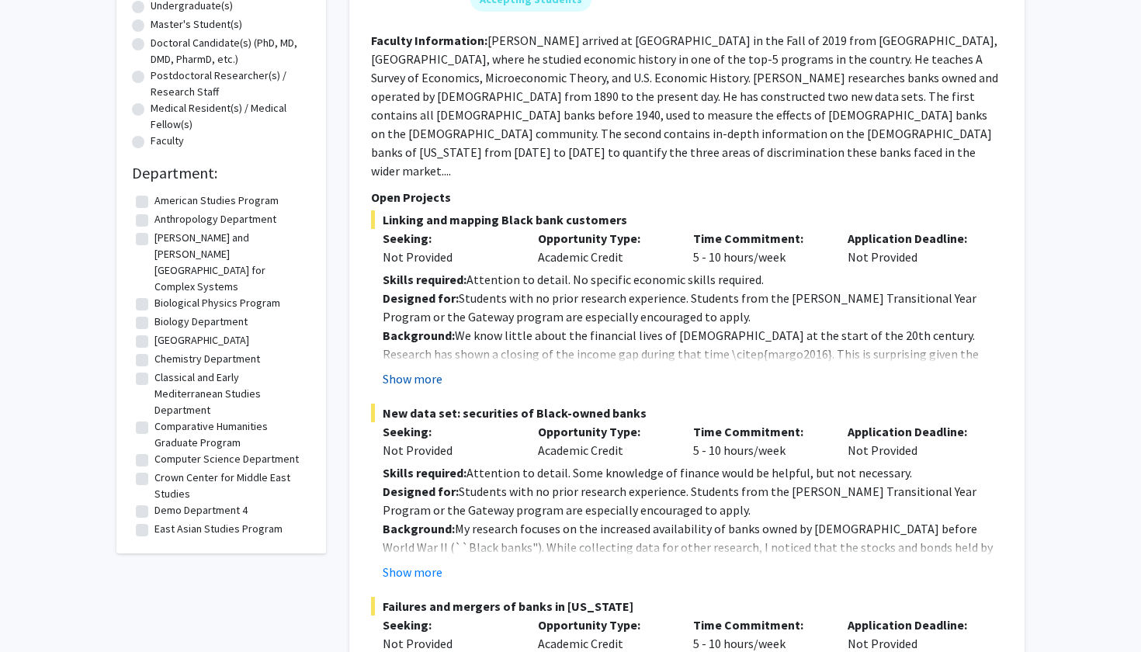
click at [415, 369] on button "Show more" at bounding box center [413, 378] width 60 height 19
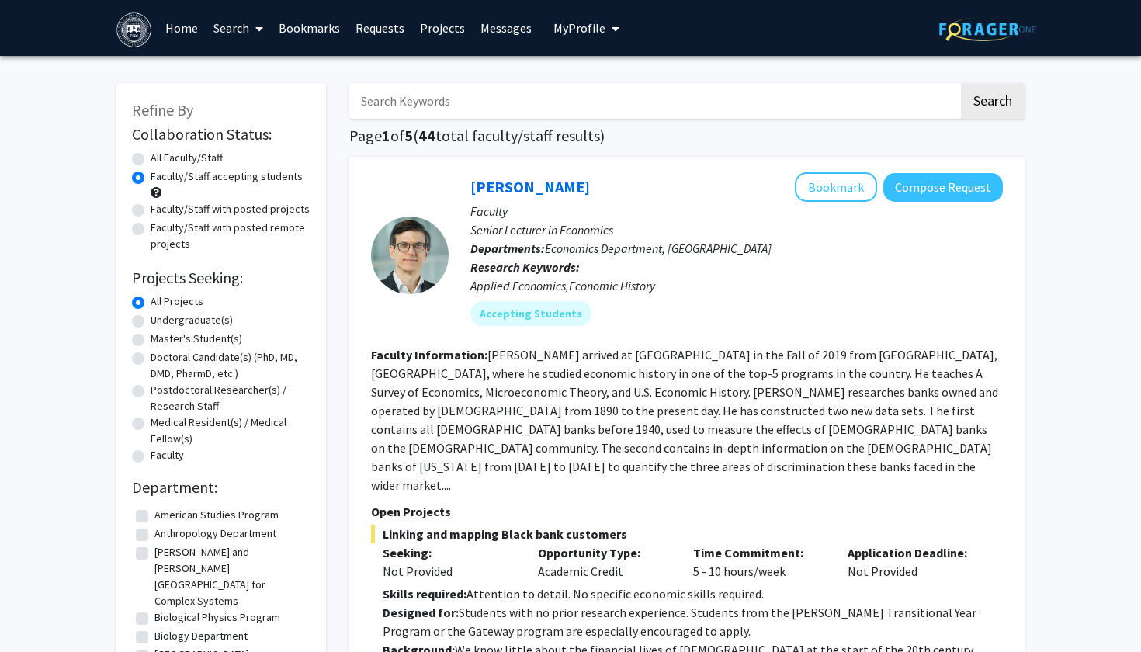
scroll to position [0, 0]
click at [151, 212] on label "Faculty/Staff with posted projects" at bounding box center [230, 209] width 159 height 16
click at [151, 211] on input "Faculty/Staff with posted projects" at bounding box center [156, 206] width 10 height 10
radio input "true"
